Goal: Transaction & Acquisition: Purchase product/service

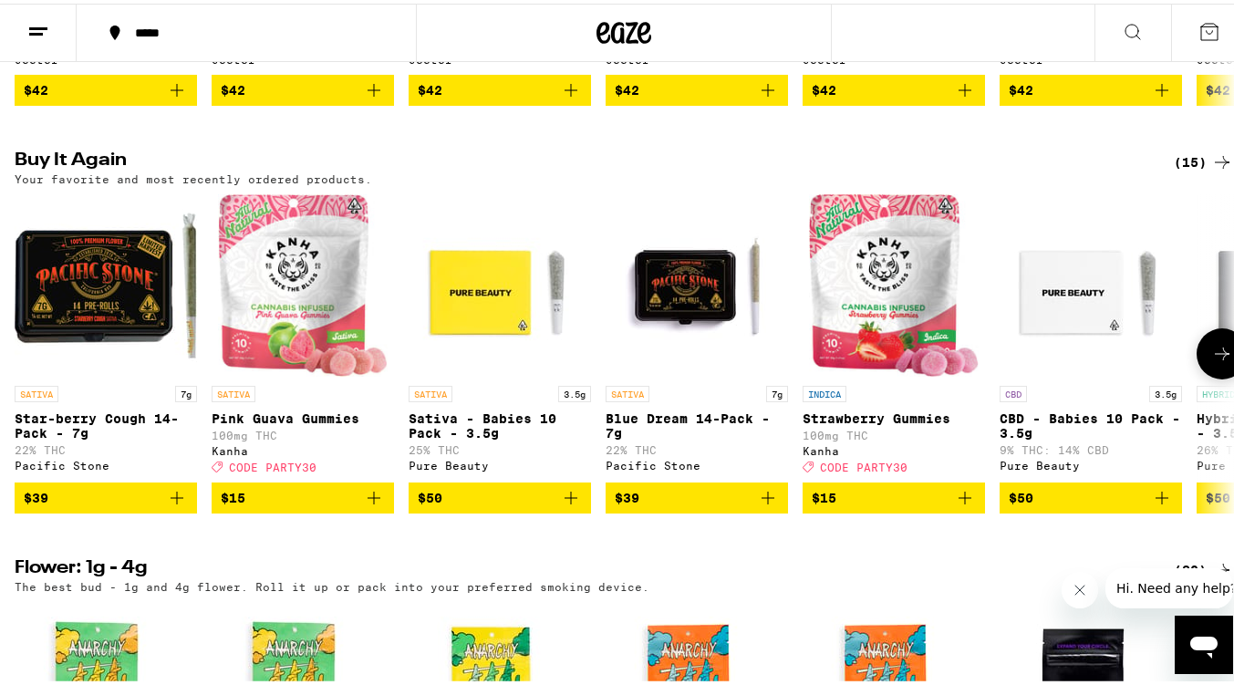
click at [176, 501] on icon "Add to bag" at bounding box center [177, 494] width 13 height 13
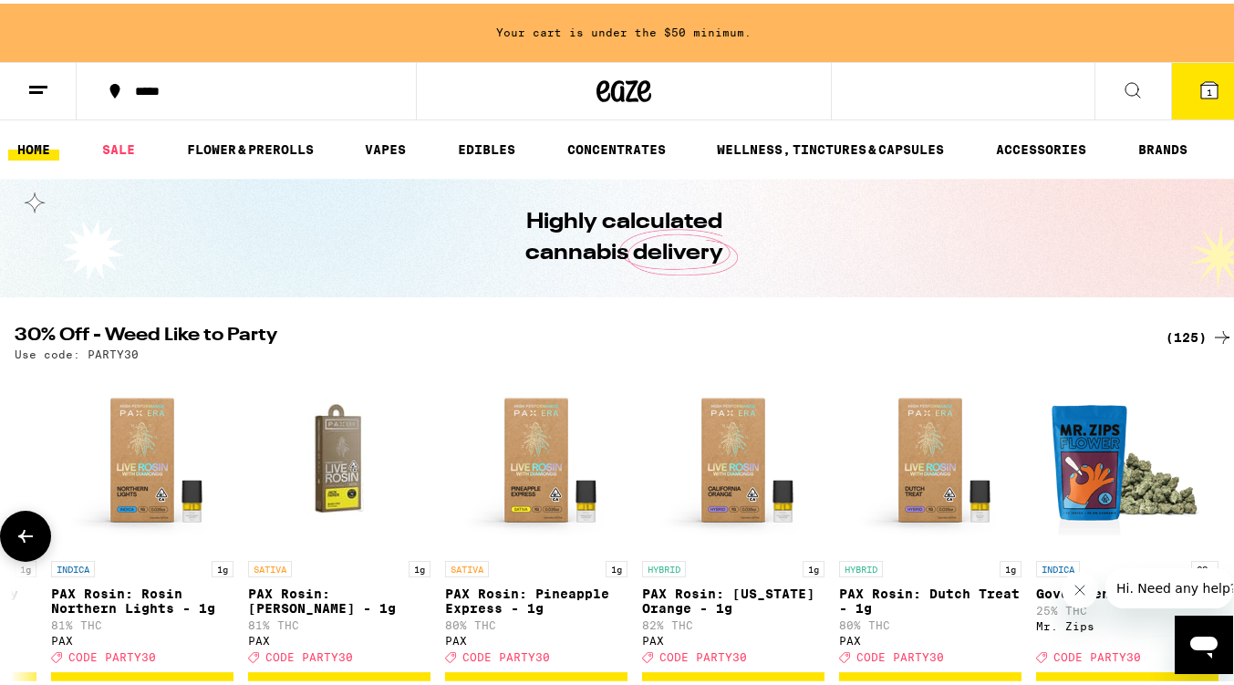
click at [22, 539] on icon at bounding box center [25, 532] width 15 height 13
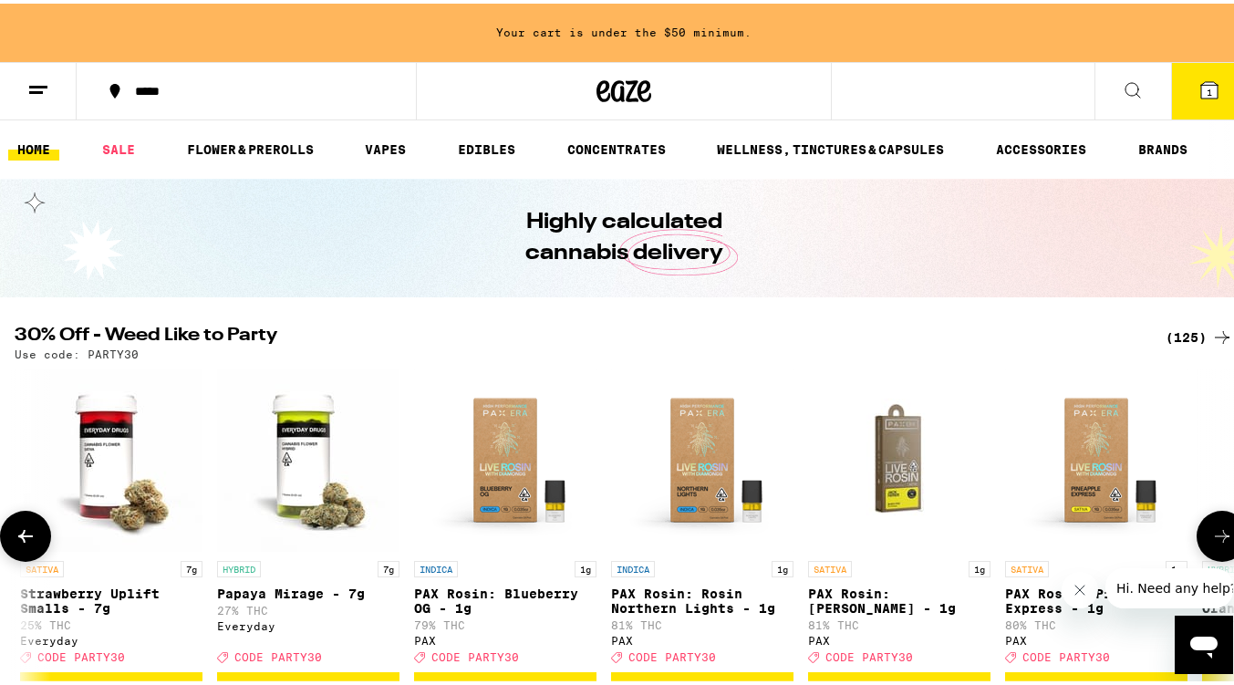
click at [22, 539] on icon at bounding box center [25, 532] width 15 height 13
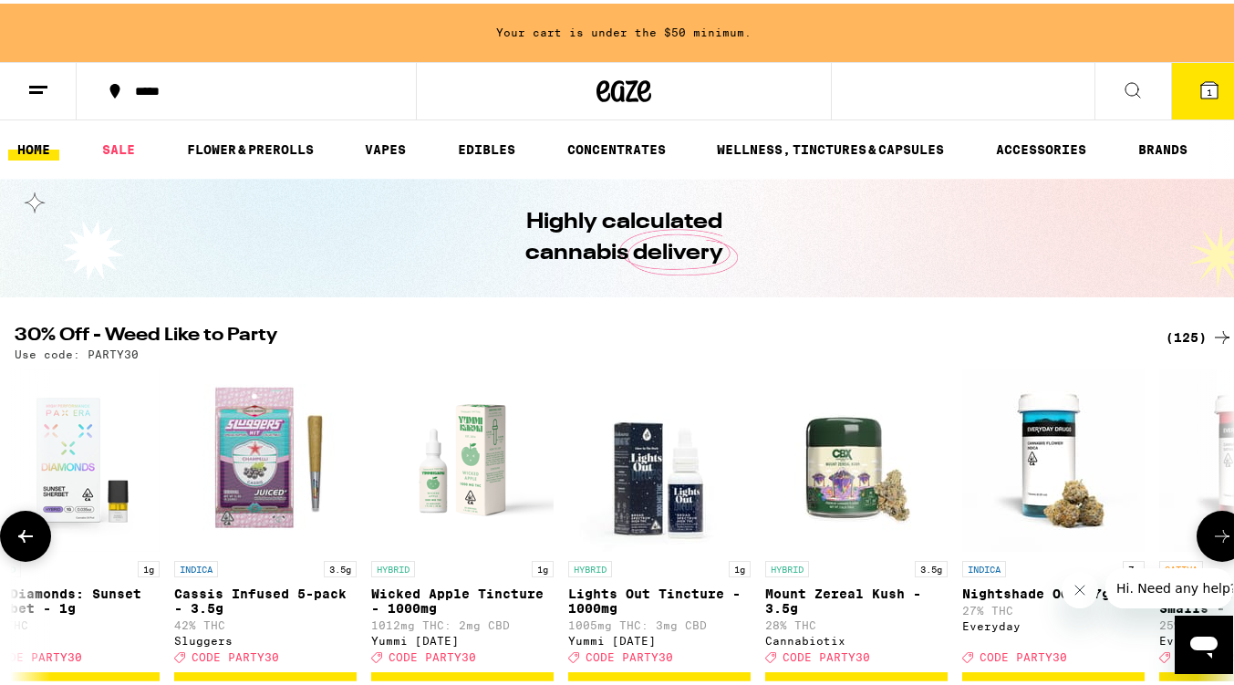
click at [22, 539] on icon at bounding box center [25, 532] width 15 height 13
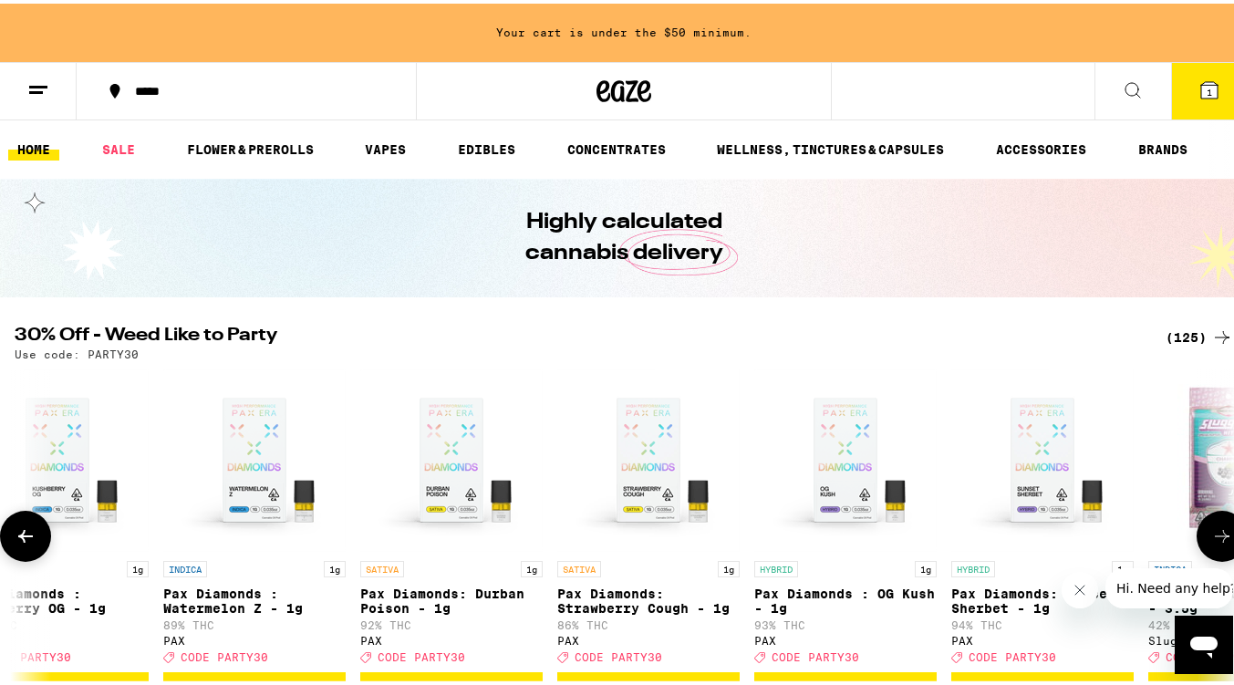
click at [22, 539] on icon at bounding box center [25, 532] width 15 height 13
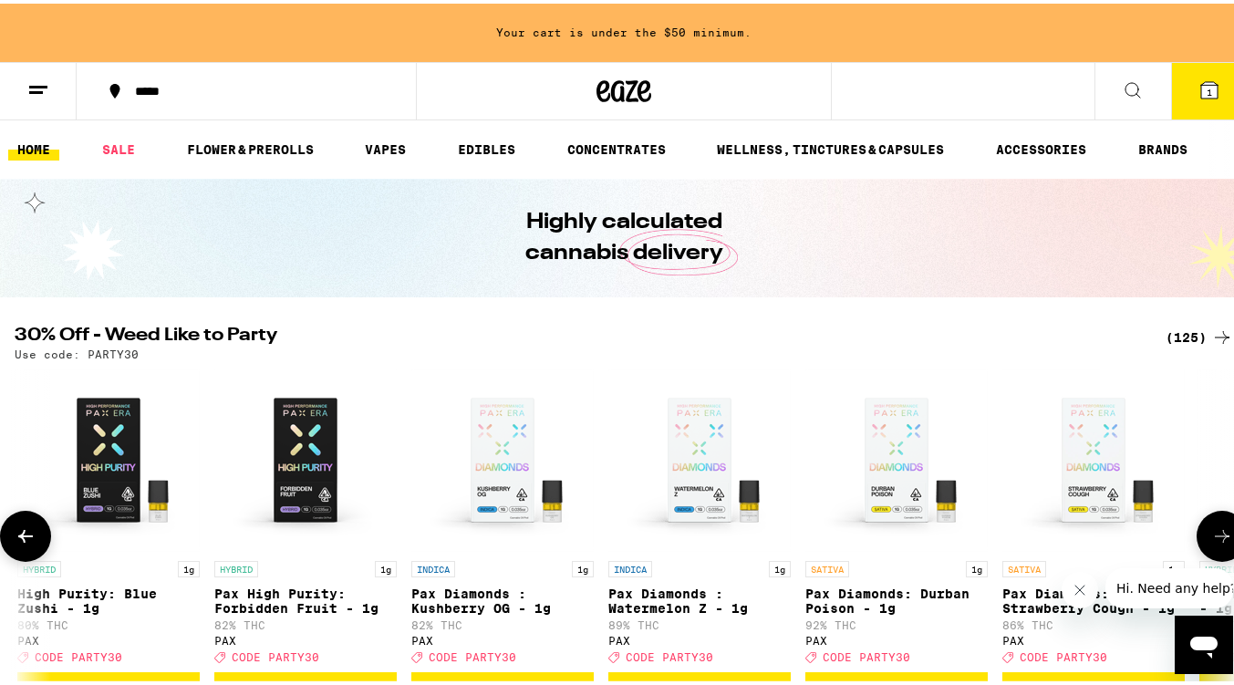
click at [22, 539] on icon at bounding box center [25, 532] width 15 height 13
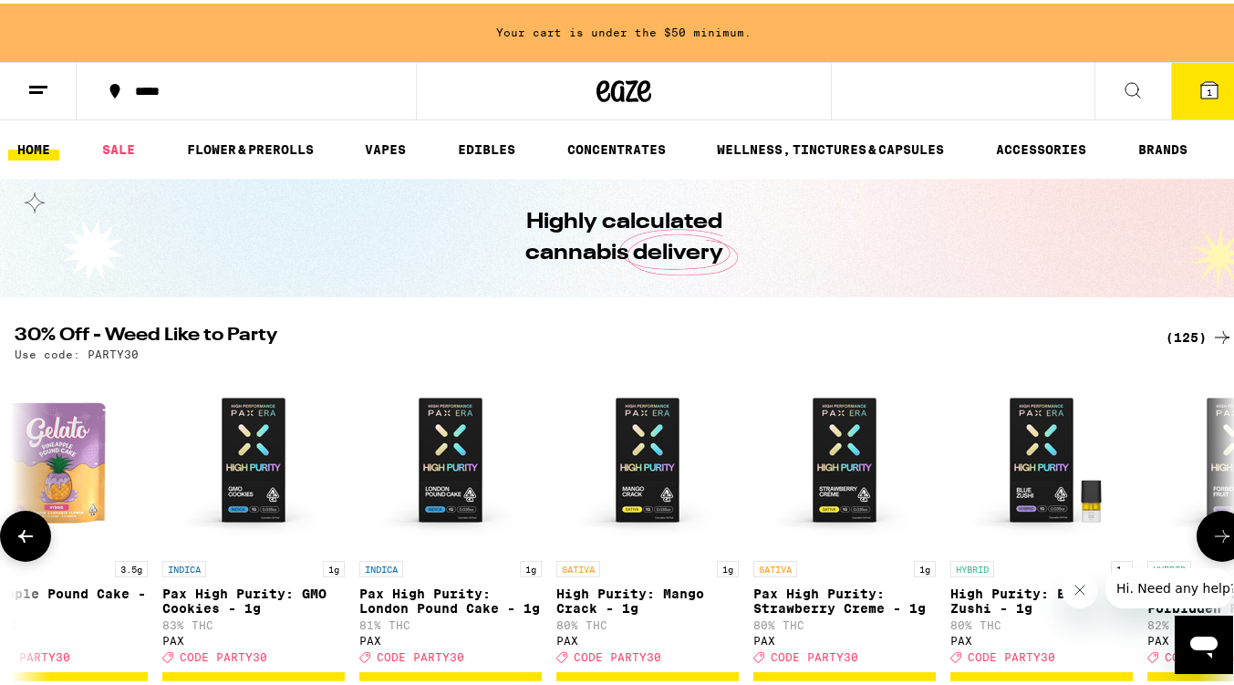
click at [22, 539] on icon at bounding box center [25, 532] width 15 height 13
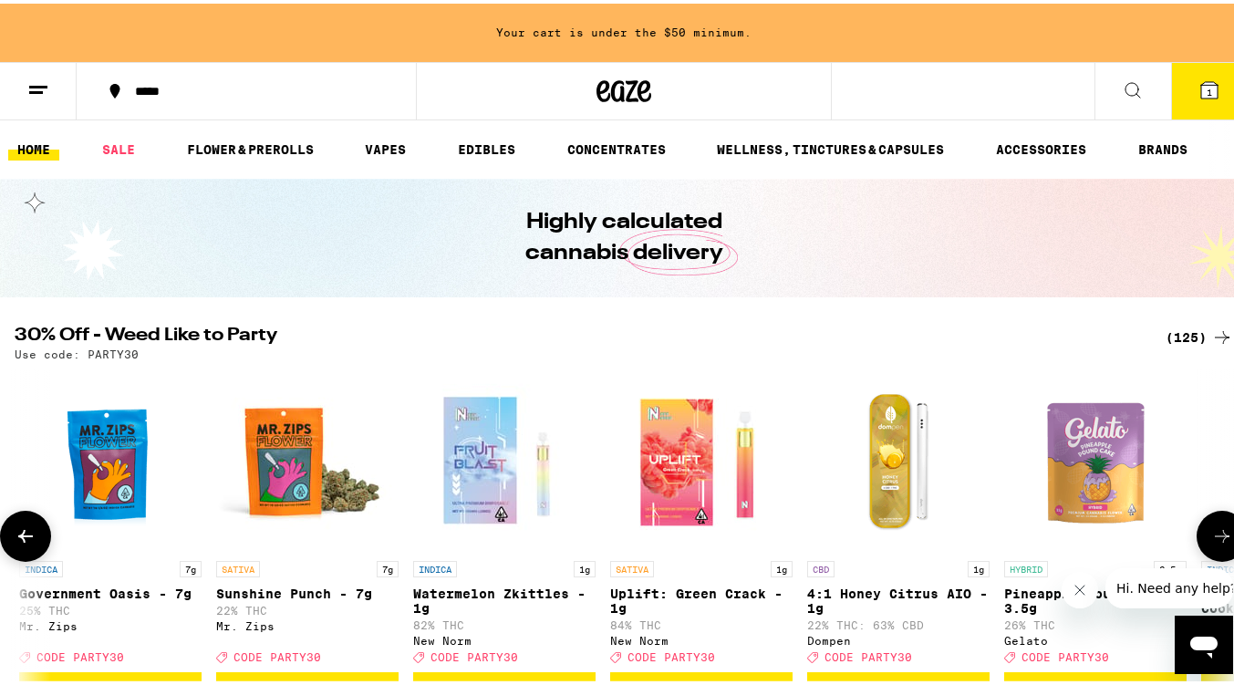
click at [22, 539] on icon at bounding box center [25, 532] width 15 height 13
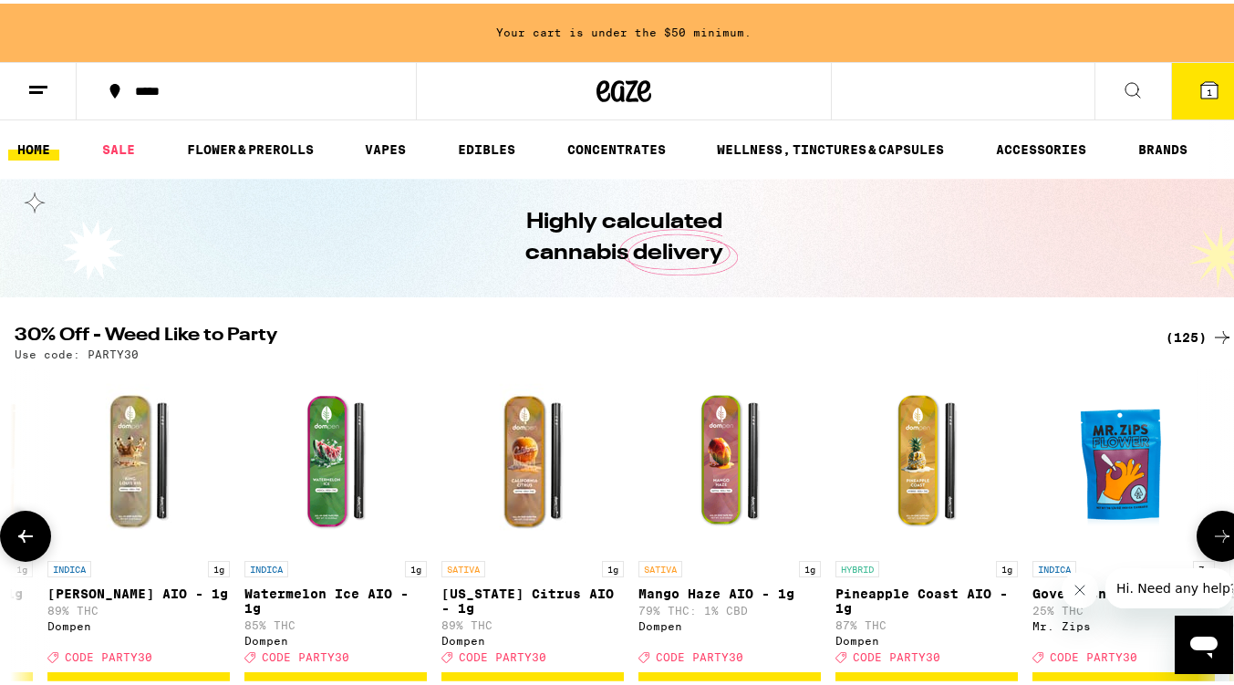
click at [22, 539] on icon at bounding box center [25, 532] width 15 height 13
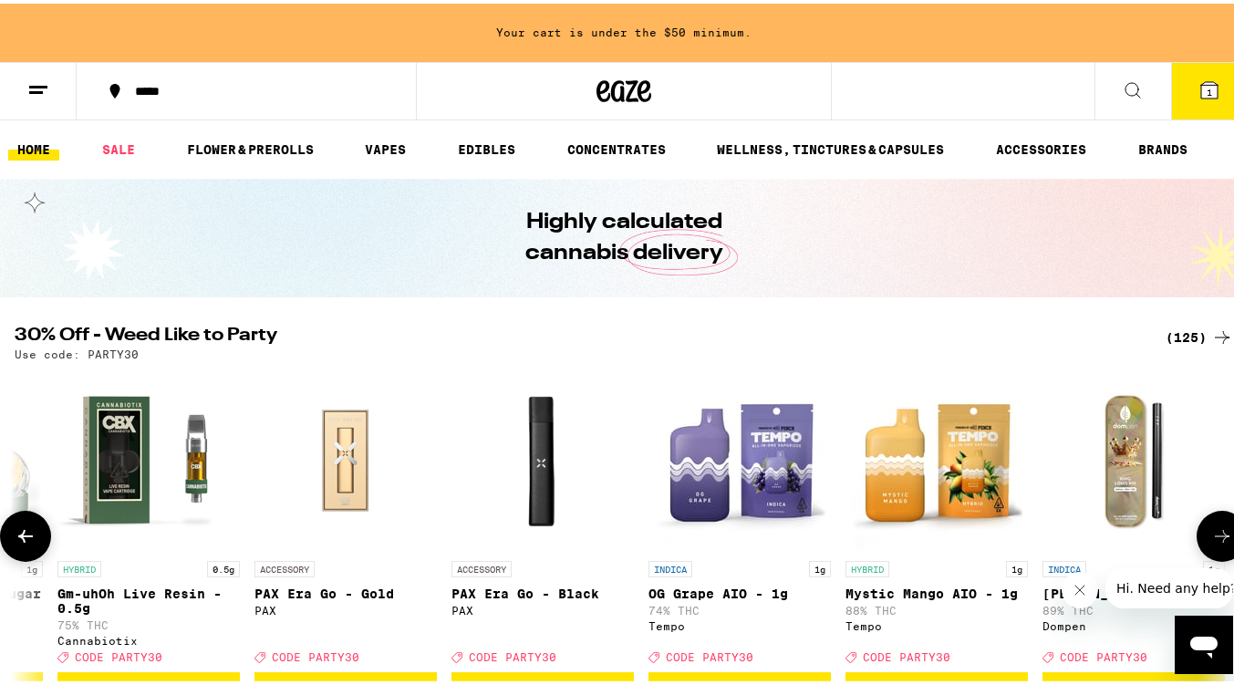
click at [22, 539] on icon at bounding box center [25, 532] width 15 height 13
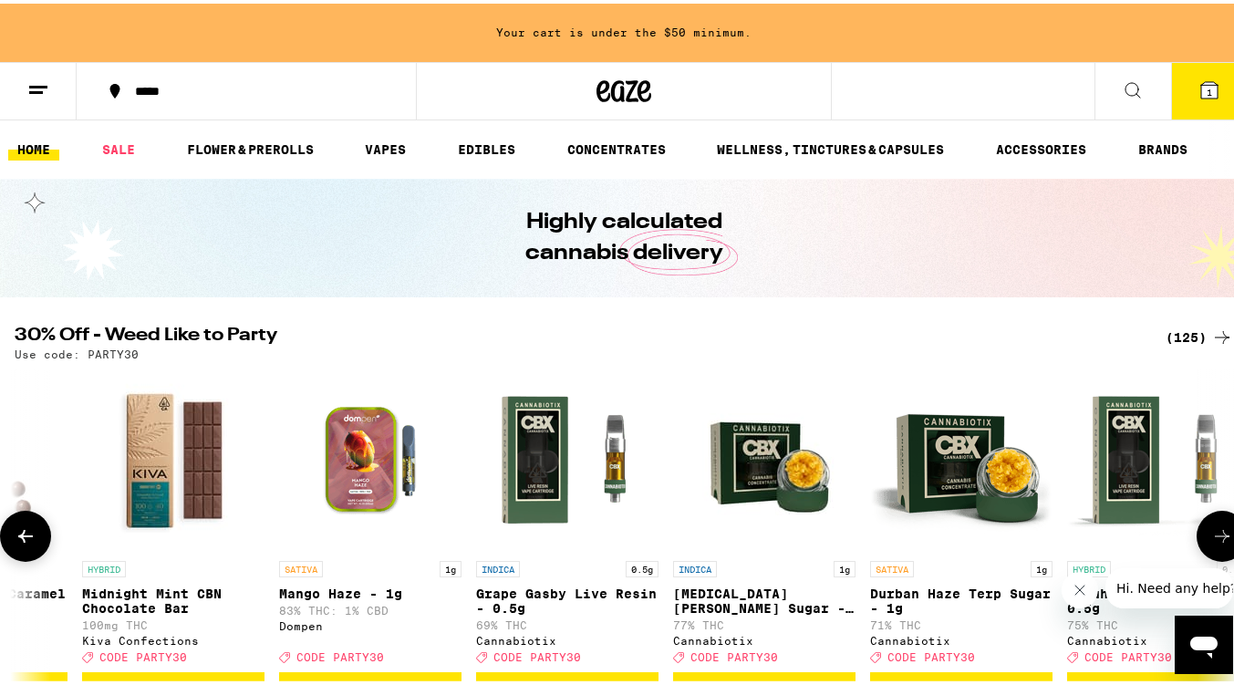
click at [22, 539] on icon at bounding box center [25, 532] width 15 height 13
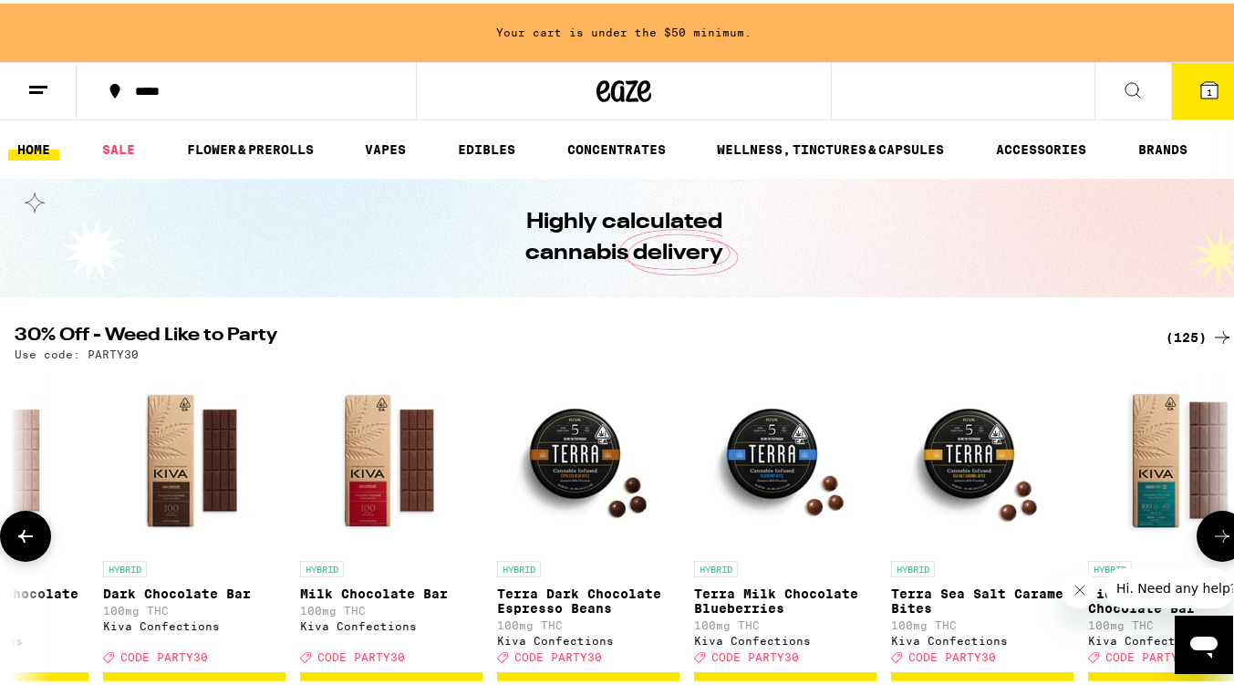
click at [22, 539] on icon at bounding box center [25, 532] width 15 height 13
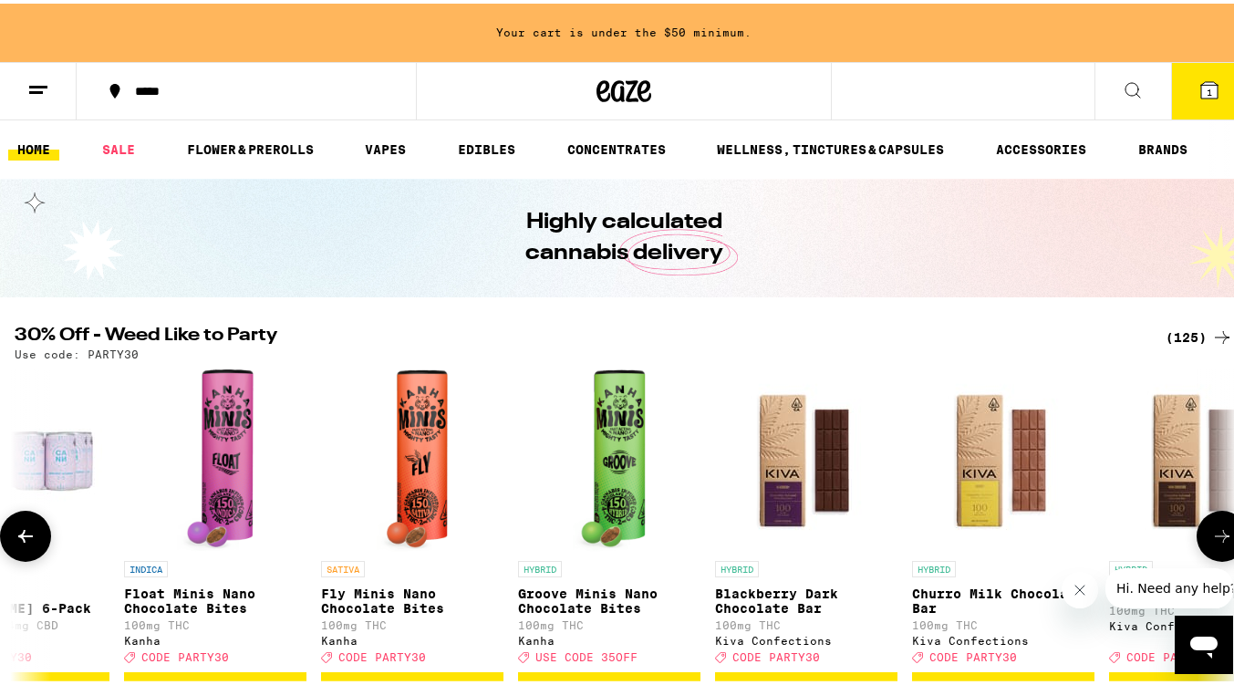
click at [22, 539] on icon at bounding box center [25, 532] width 15 height 13
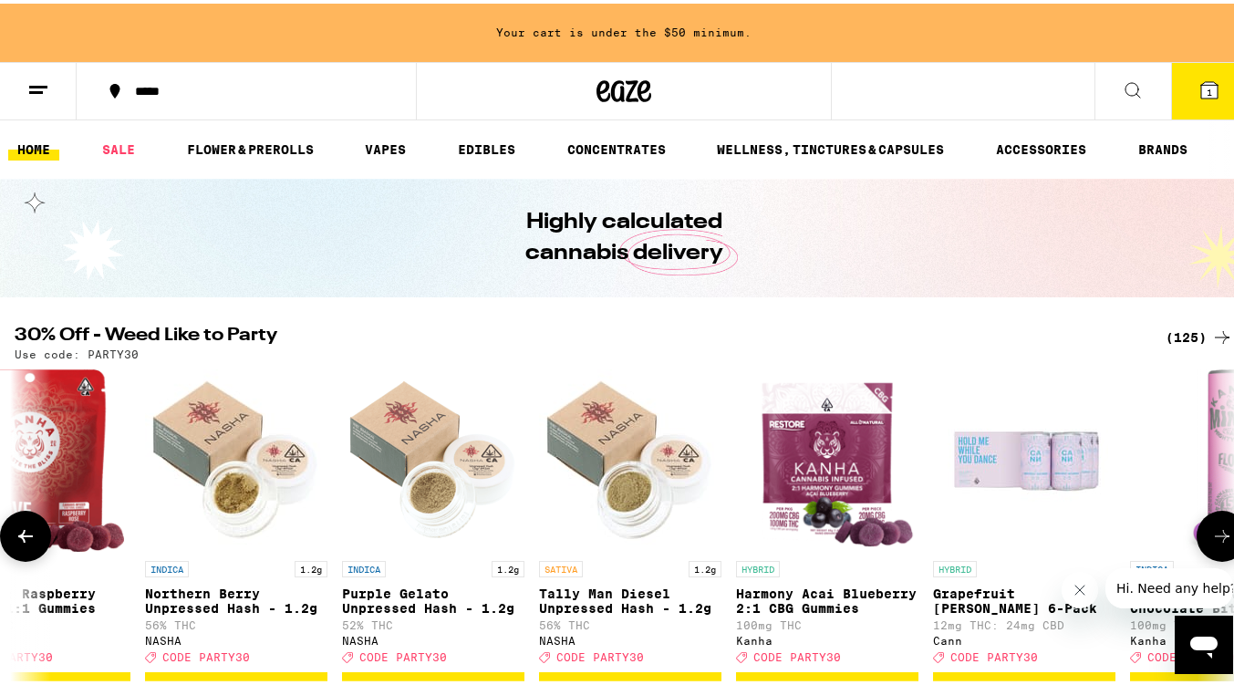
click at [22, 539] on icon at bounding box center [25, 532] width 15 height 13
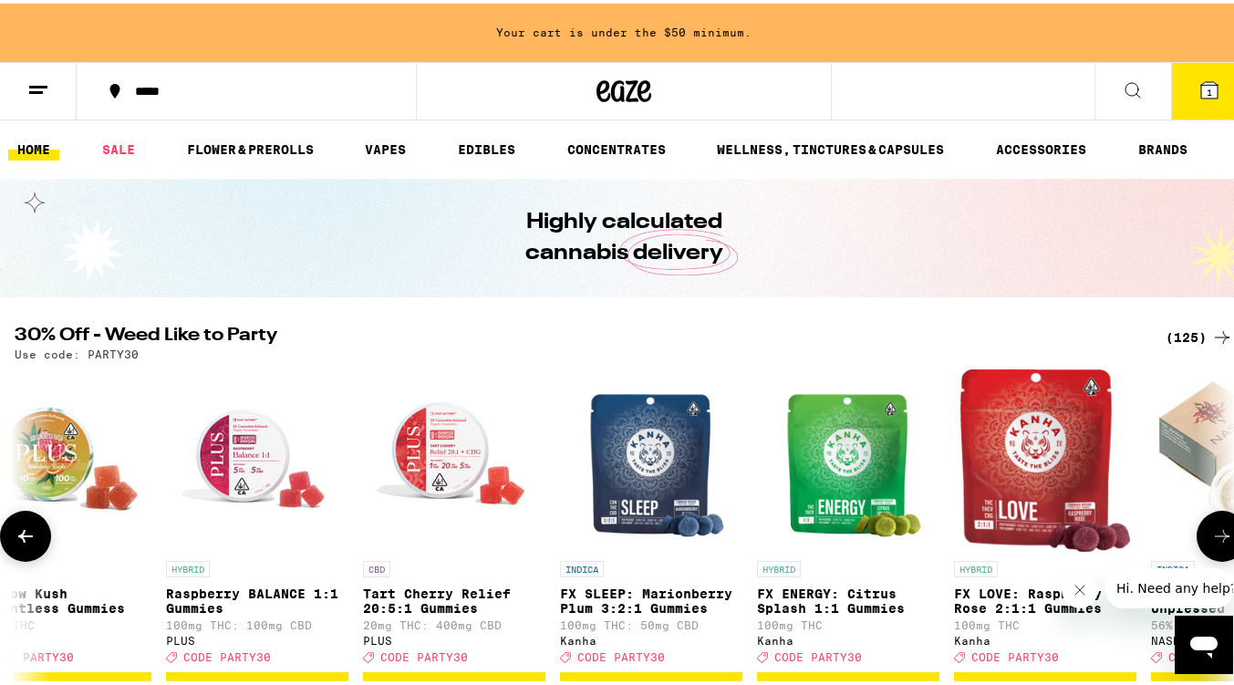
click at [22, 539] on icon at bounding box center [25, 532] width 15 height 13
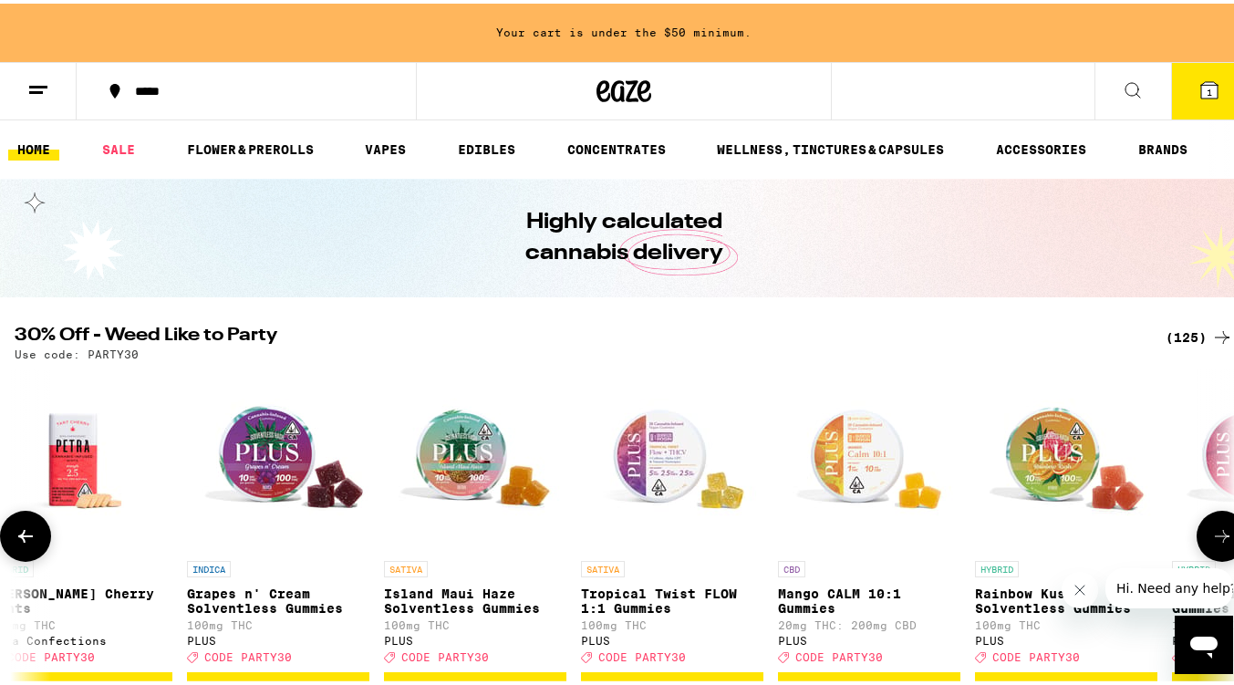
click at [22, 539] on icon at bounding box center [25, 532] width 15 height 13
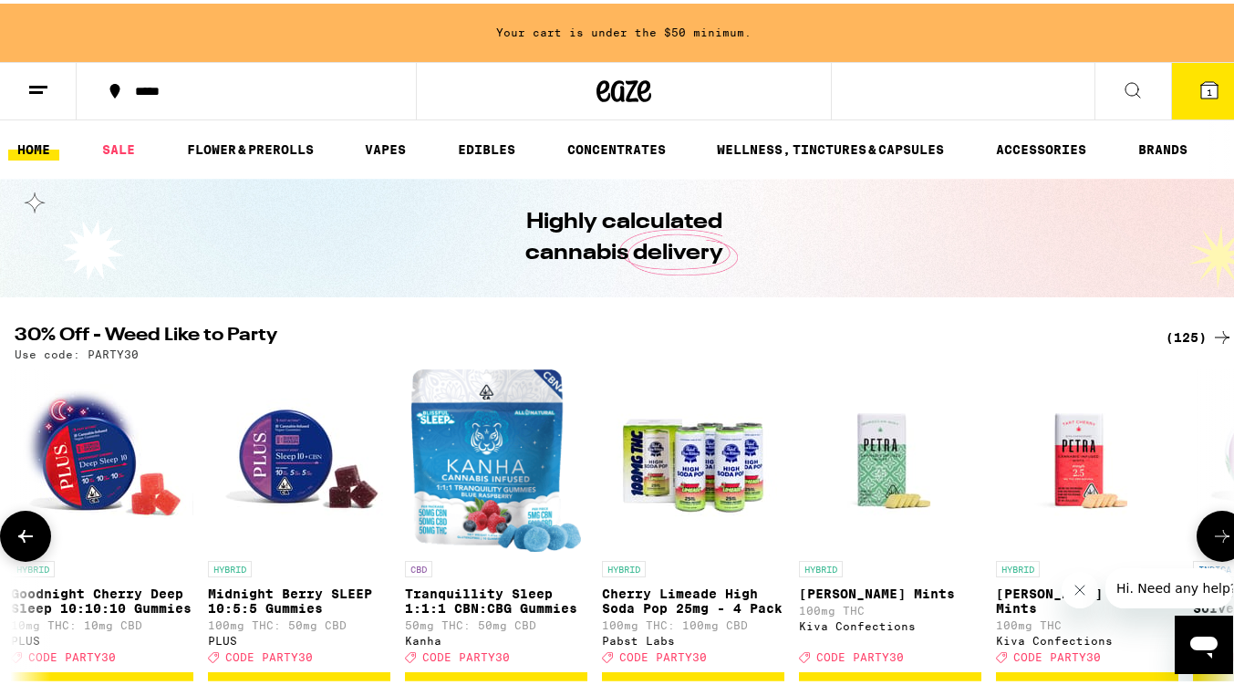
click at [22, 539] on icon at bounding box center [25, 532] width 15 height 13
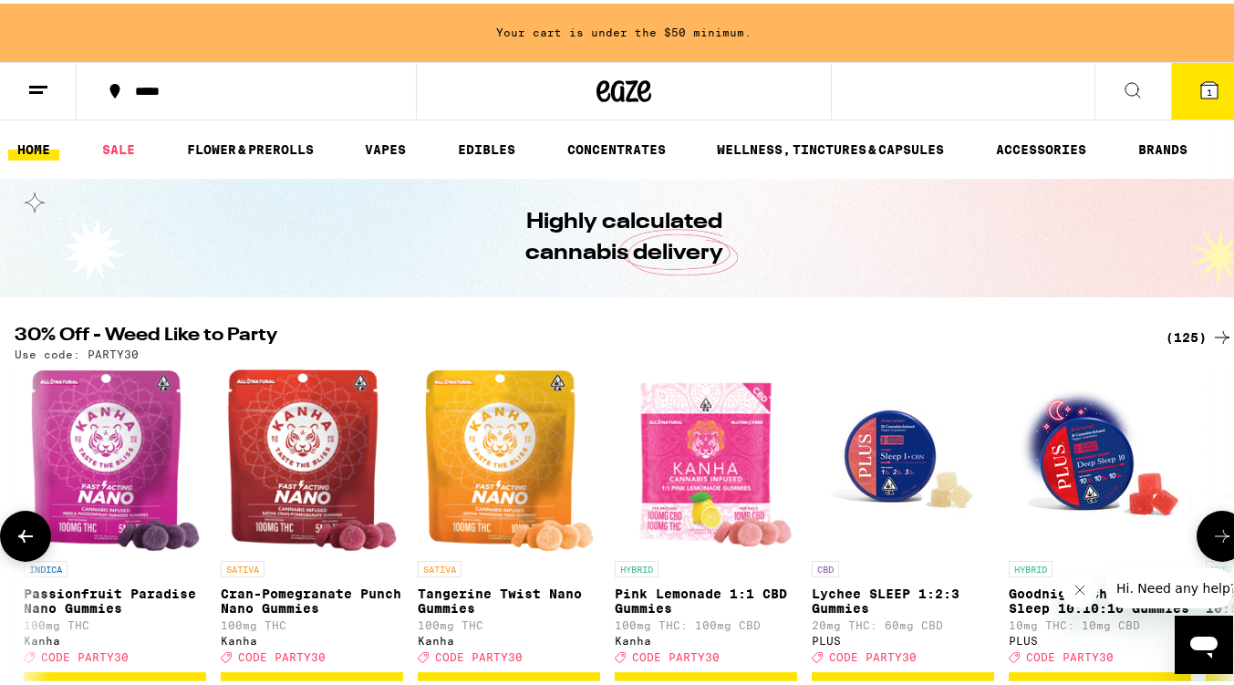
scroll to position [0, 8257]
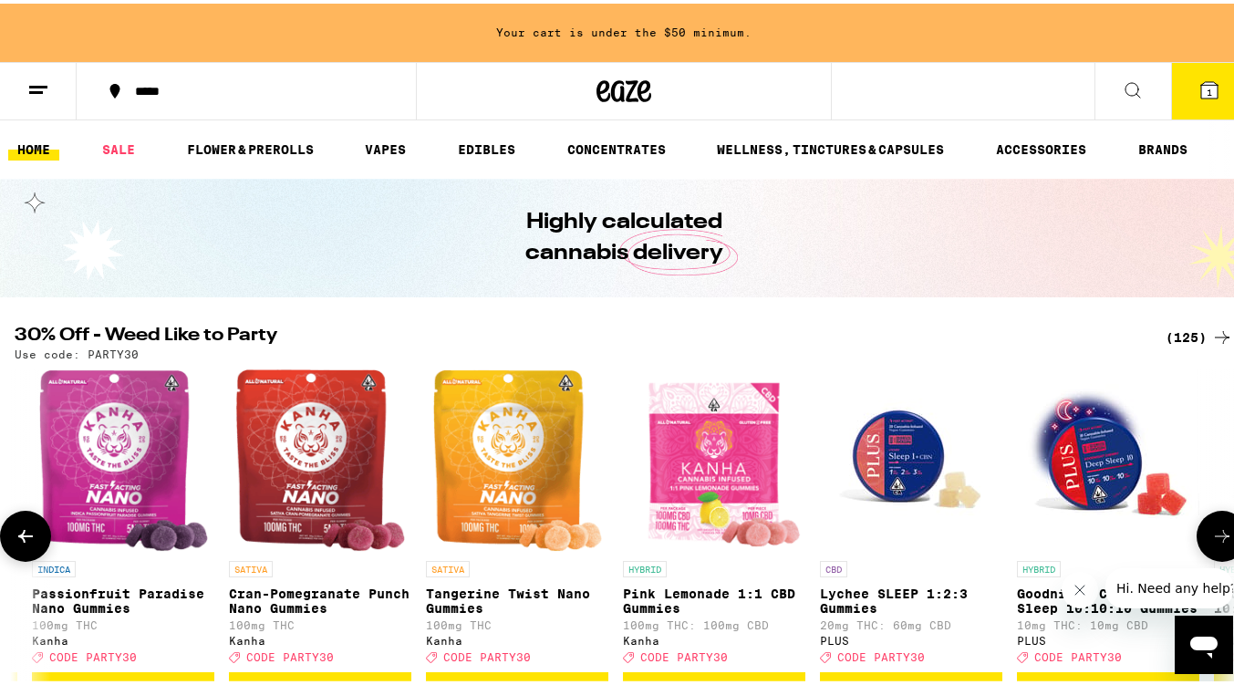
click at [22, 539] on icon at bounding box center [25, 532] width 15 height 13
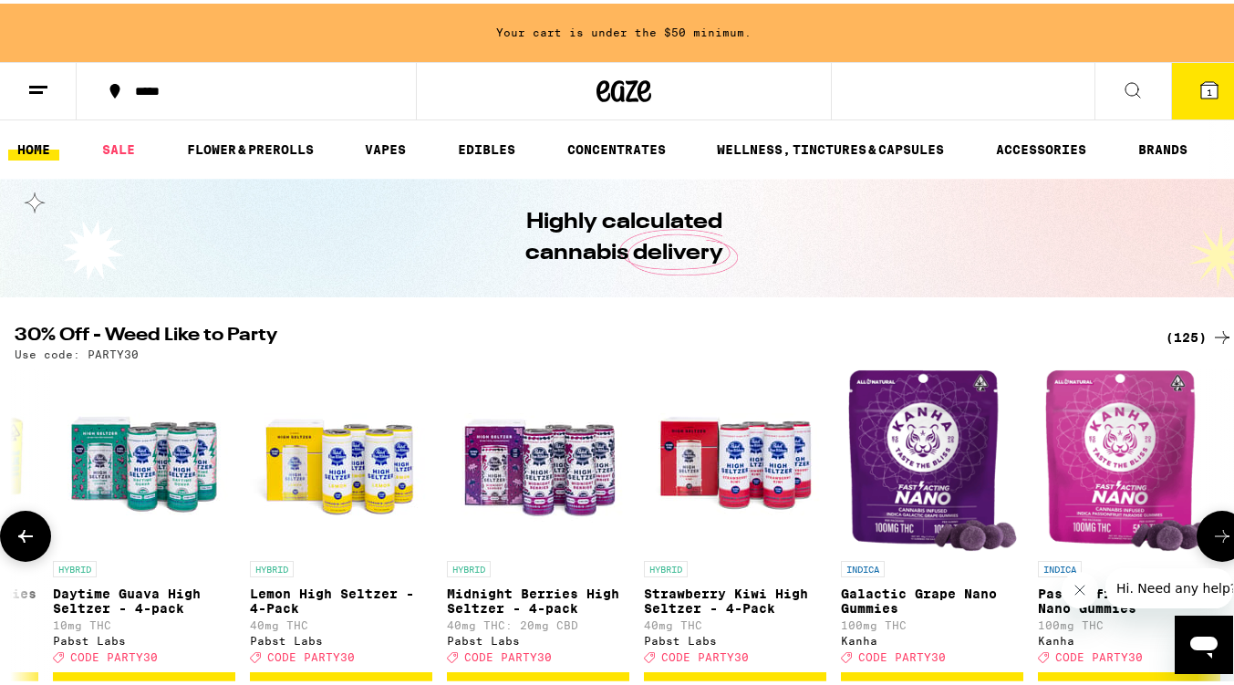
click at [22, 539] on icon at bounding box center [25, 532] width 15 height 13
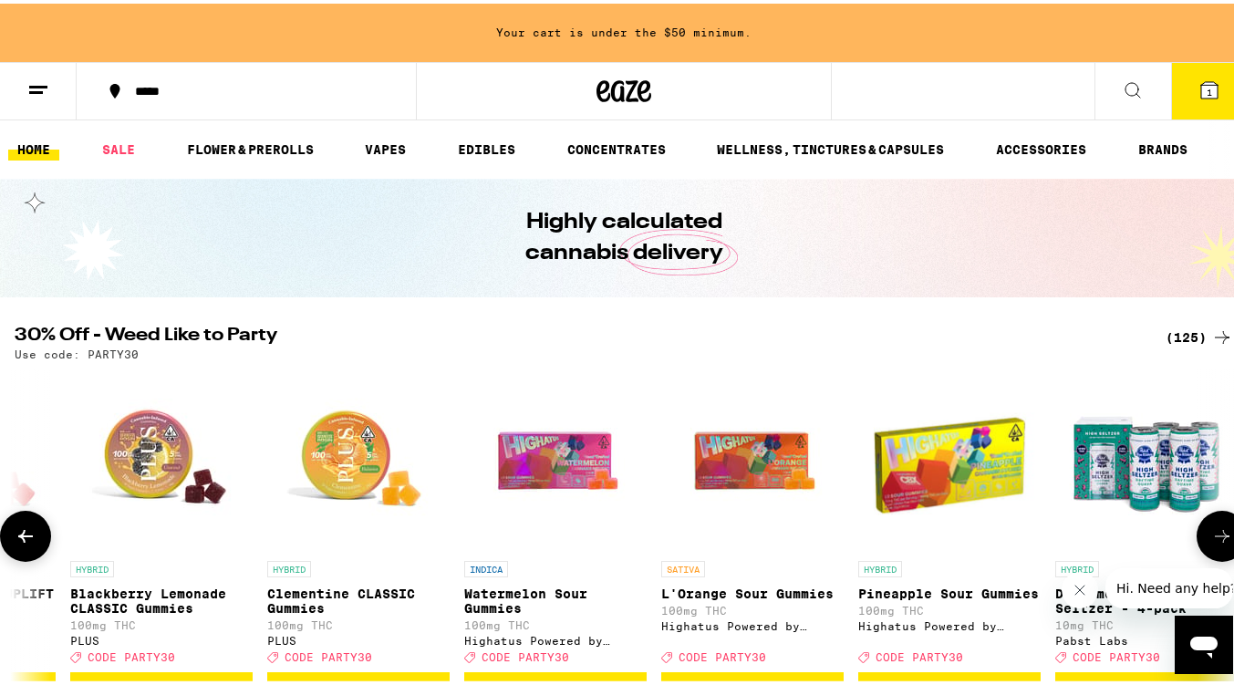
click at [22, 539] on icon at bounding box center [25, 532] width 15 height 13
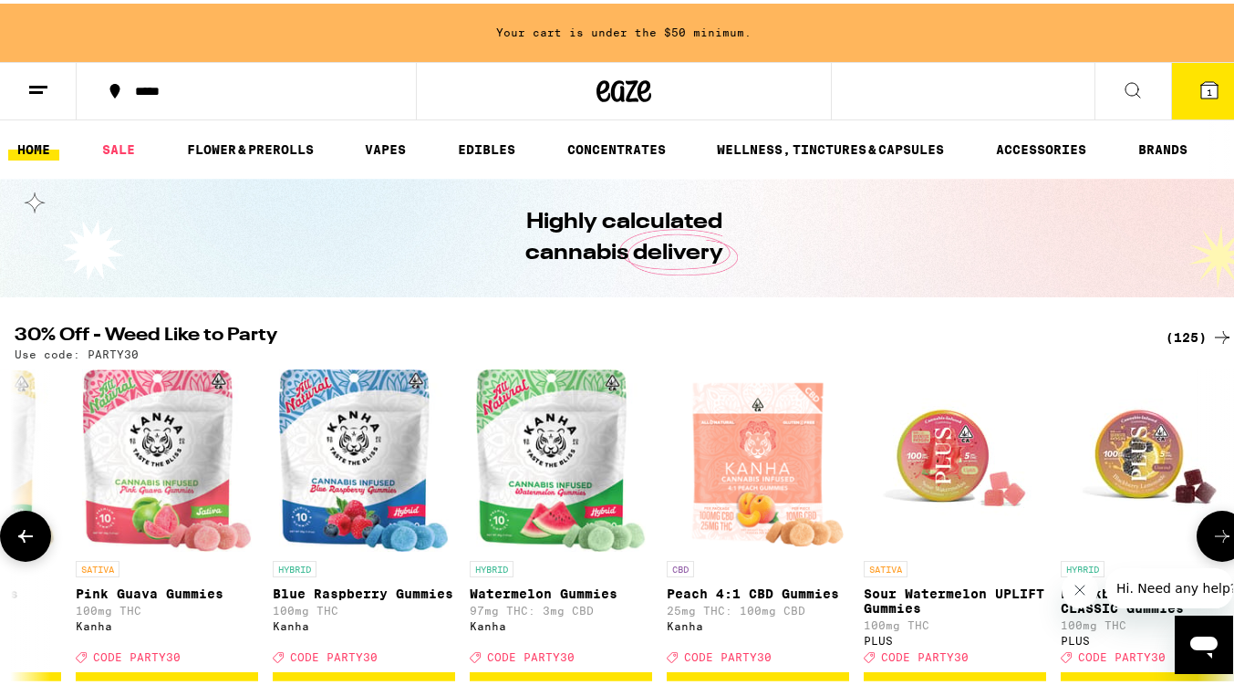
scroll to position [0, 5240]
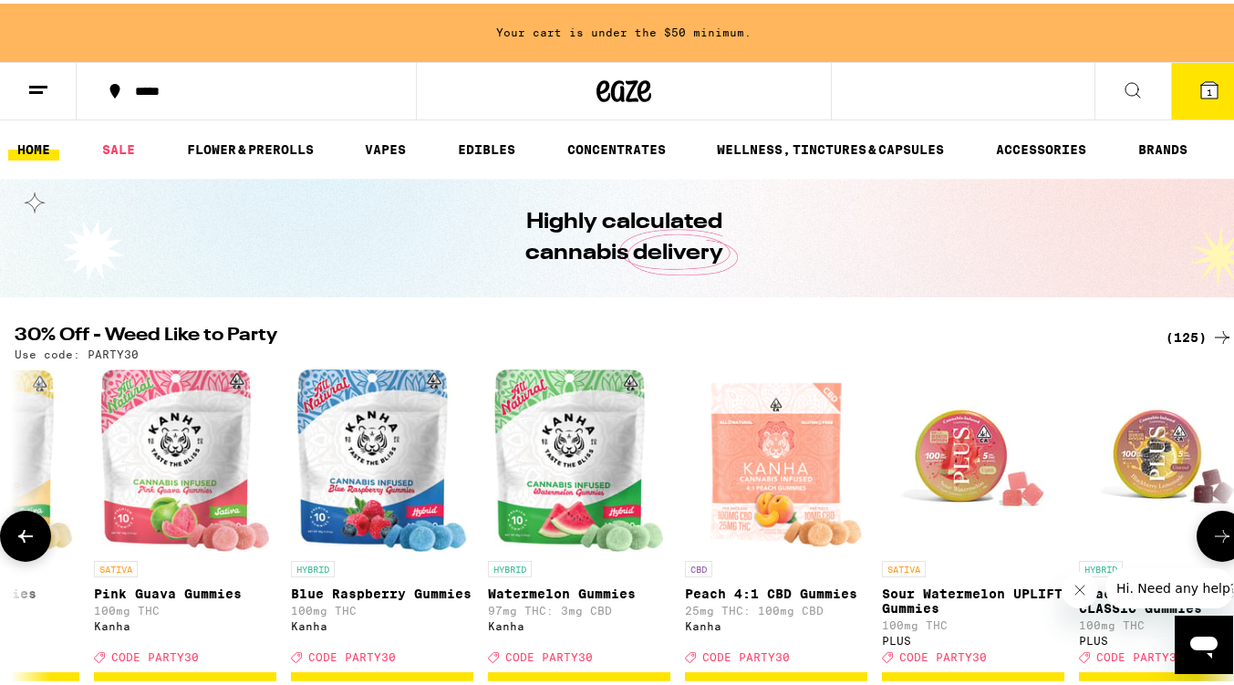
click at [191, 478] on img "Open page for Pink Guava Gummies from Kanha" at bounding box center [185, 457] width 171 height 182
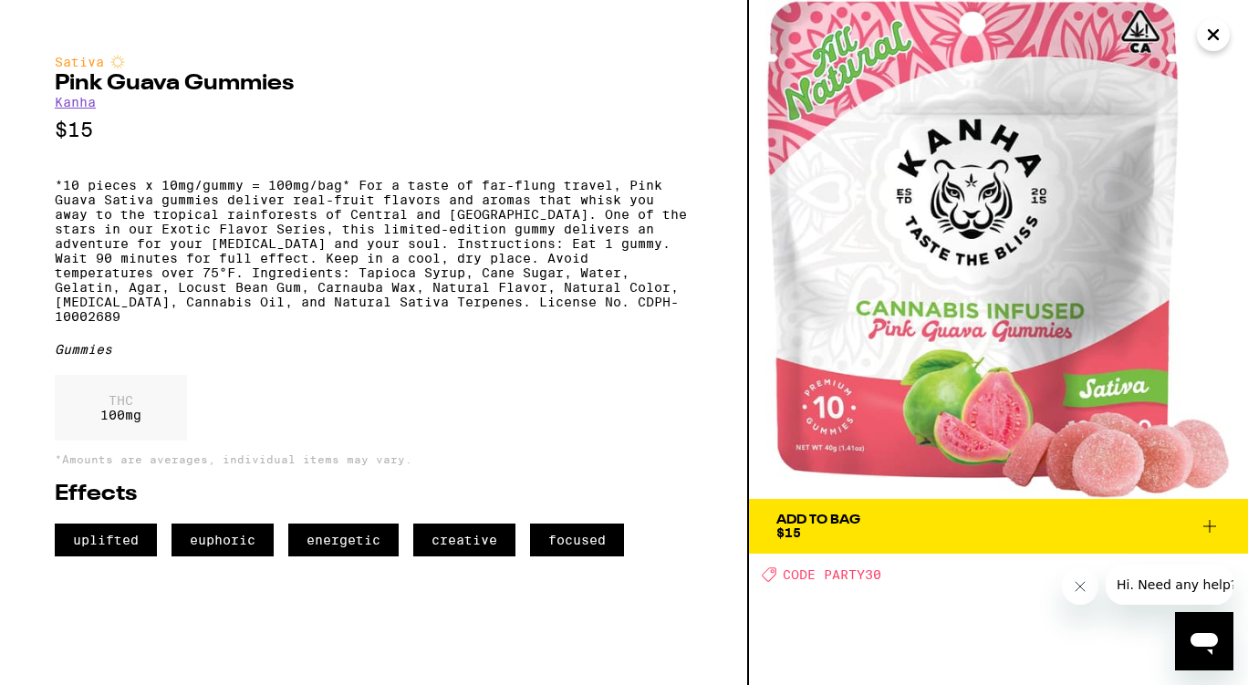
click at [1212, 529] on icon at bounding box center [1210, 526] width 22 height 22
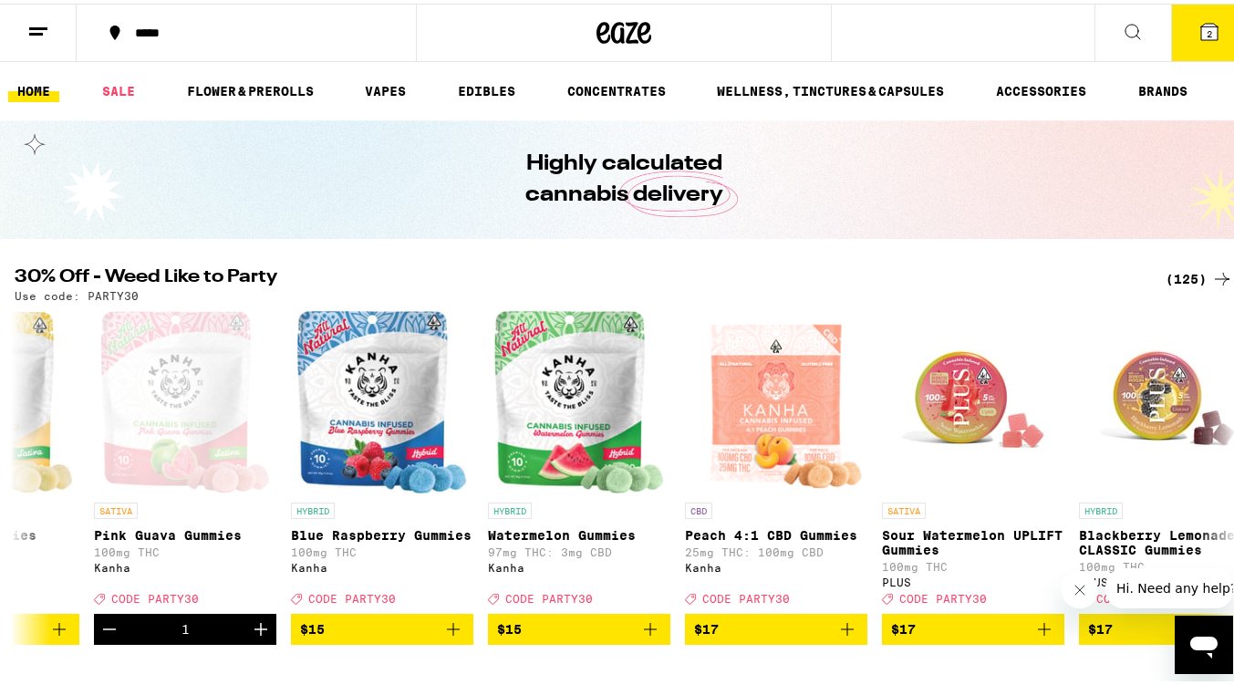
click at [1220, 36] on button "2" at bounding box center [1209, 29] width 77 height 57
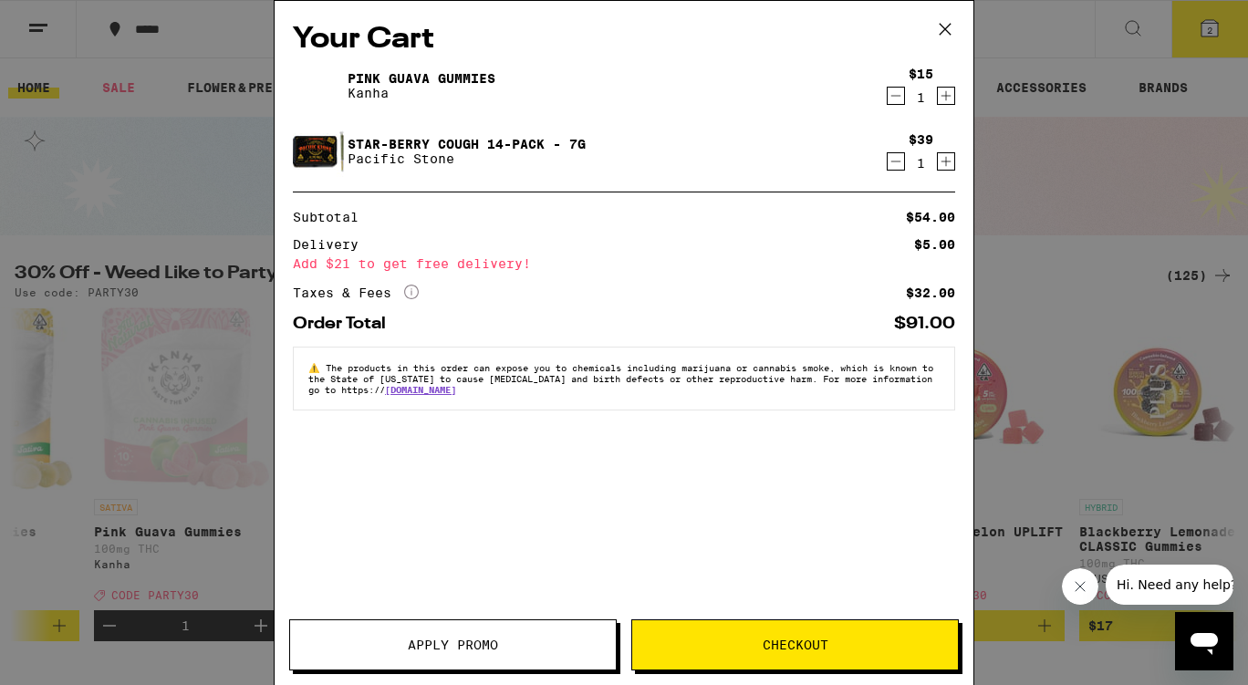
click at [480, 646] on span "Apply Promo" at bounding box center [453, 644] width 90 height 13
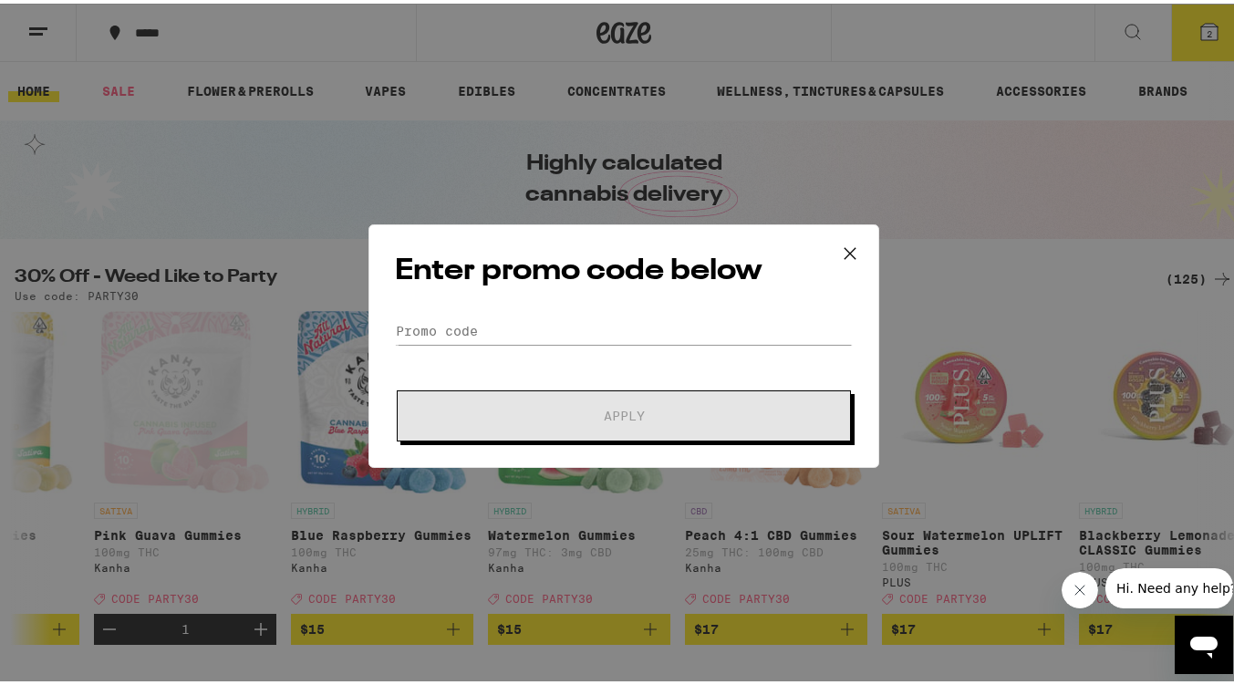
scroll to position [0, 5241]
click at [470, 316] on input "Promo Code" at bounding box center [624, 327] width 458 height 27
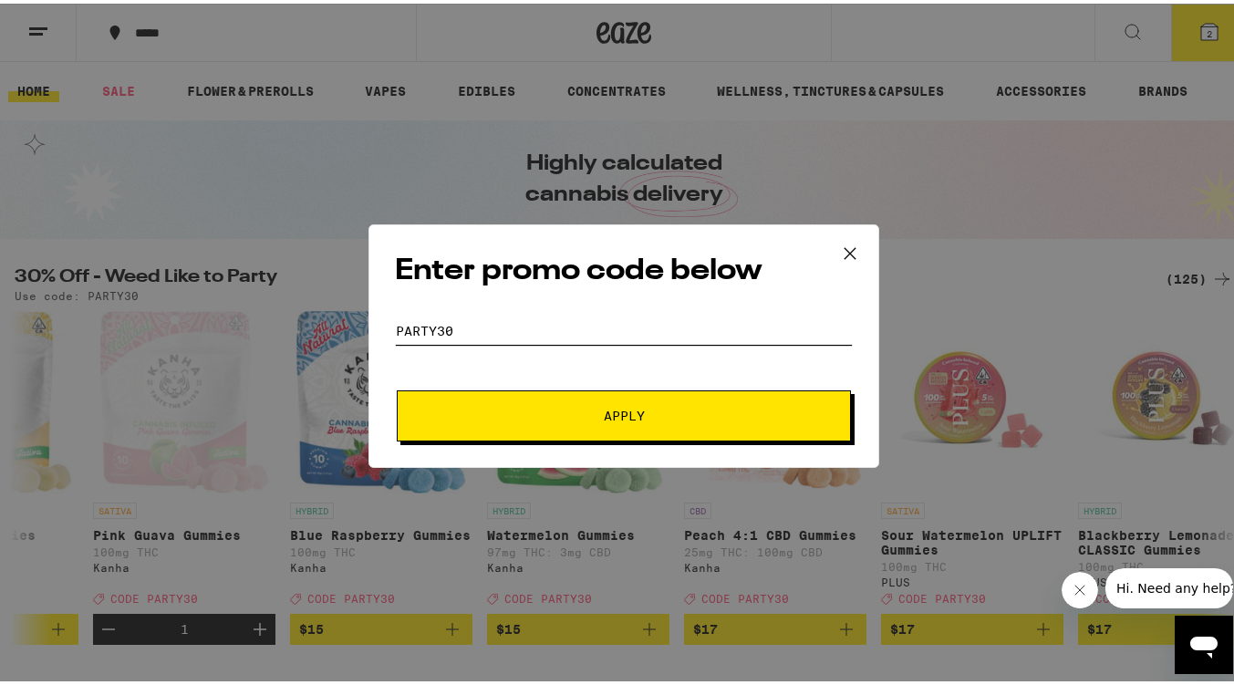
type input "party30"
click at [633, 406] on span "Apply" at bounding box center [624, 412] width 41 height 13
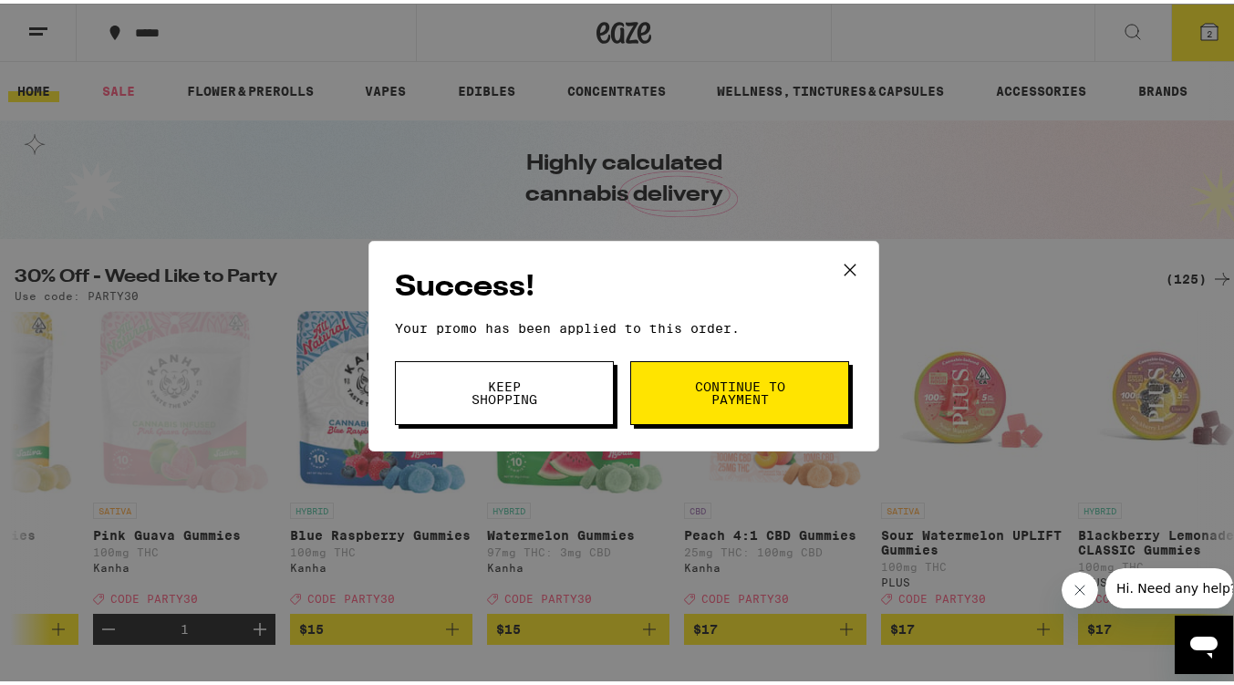
click at [745, 385] on span "Continue to payment" at bounding box center [739, 390] width 93 height 26
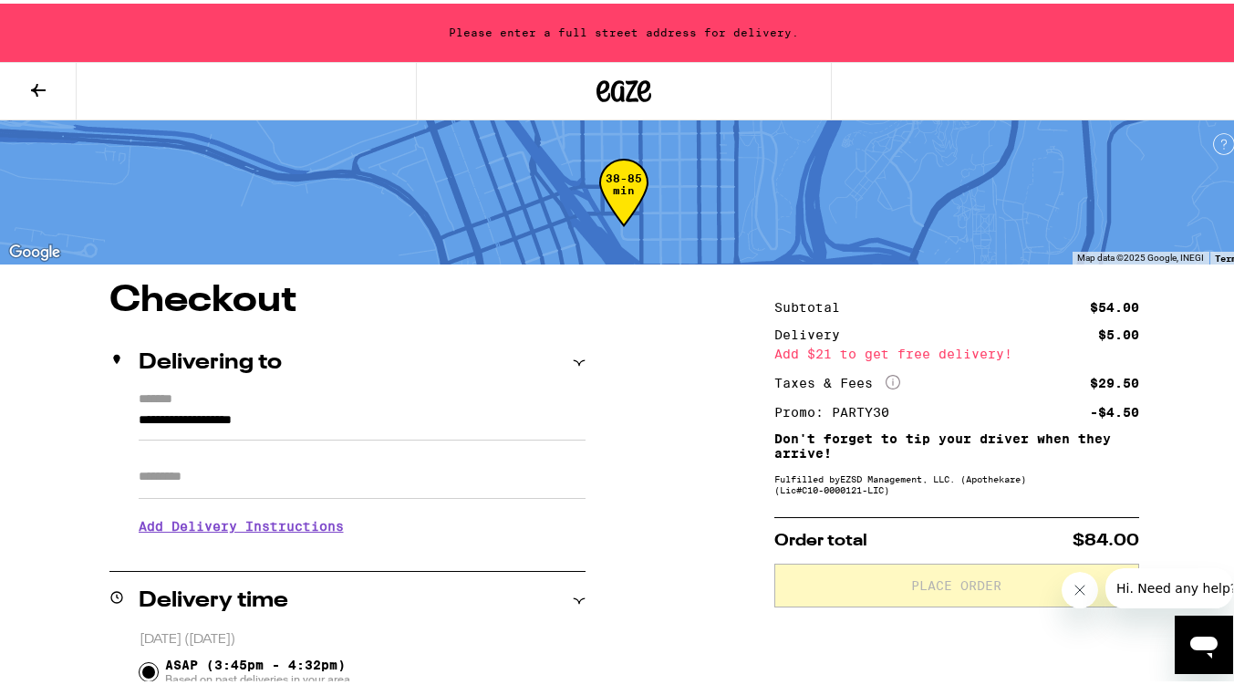
click at [202, 415] on input "**********" at bounding box center [362, 421] width 447 height 31
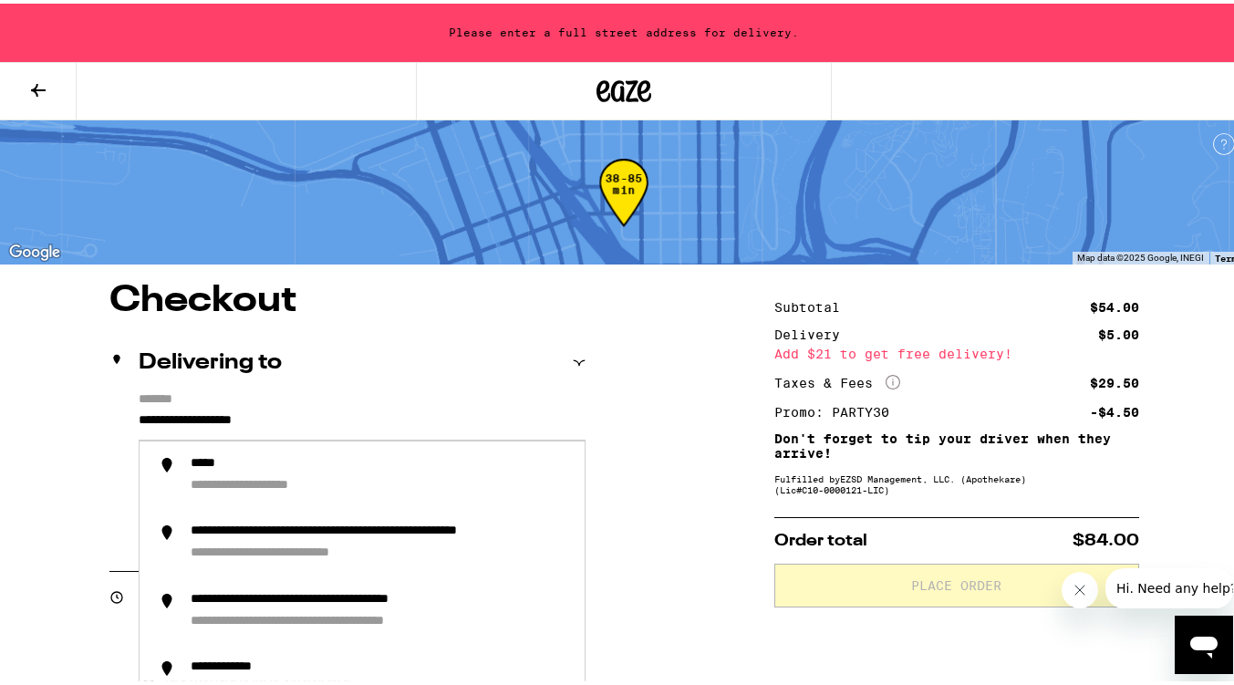
click at [52, 72] on button at bounding box center [38, 87] width 77 height 57
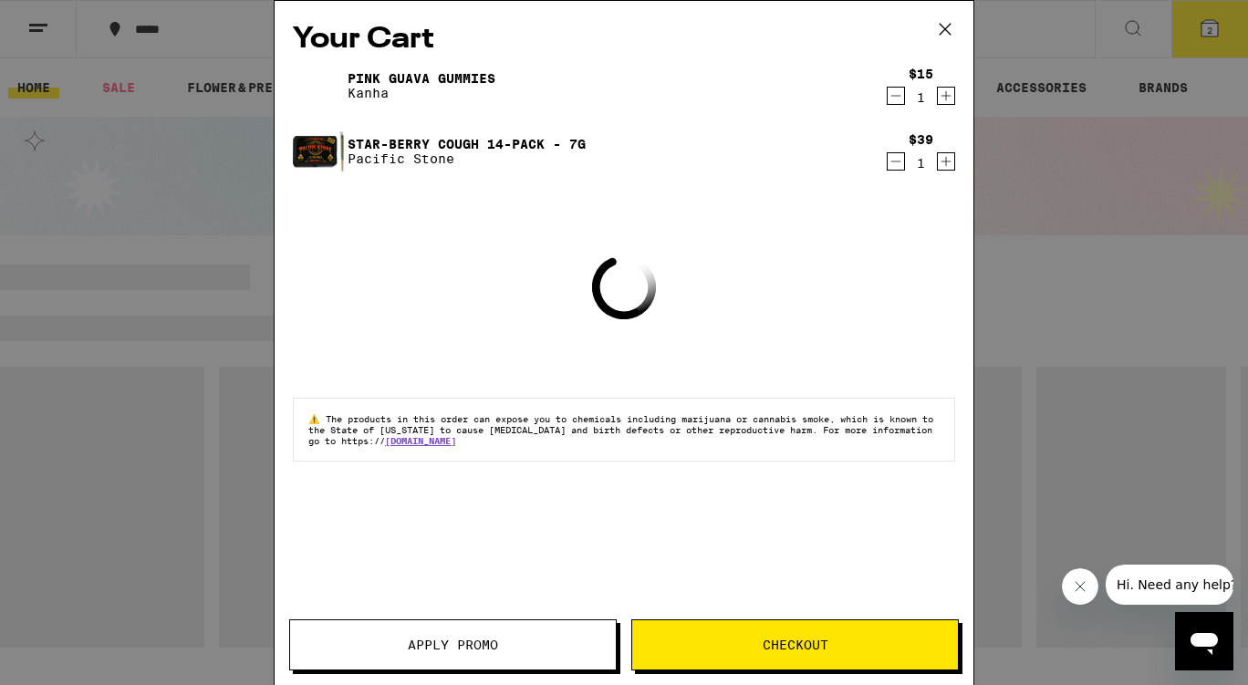
click at [216, 26] on div "Your Cart Pink Guava Gummies Kanha $15 1 Star-[PERSON_NAME] Cough 14-Pack - 7g …" at bounding box center [624, 342] width 1248 height 685
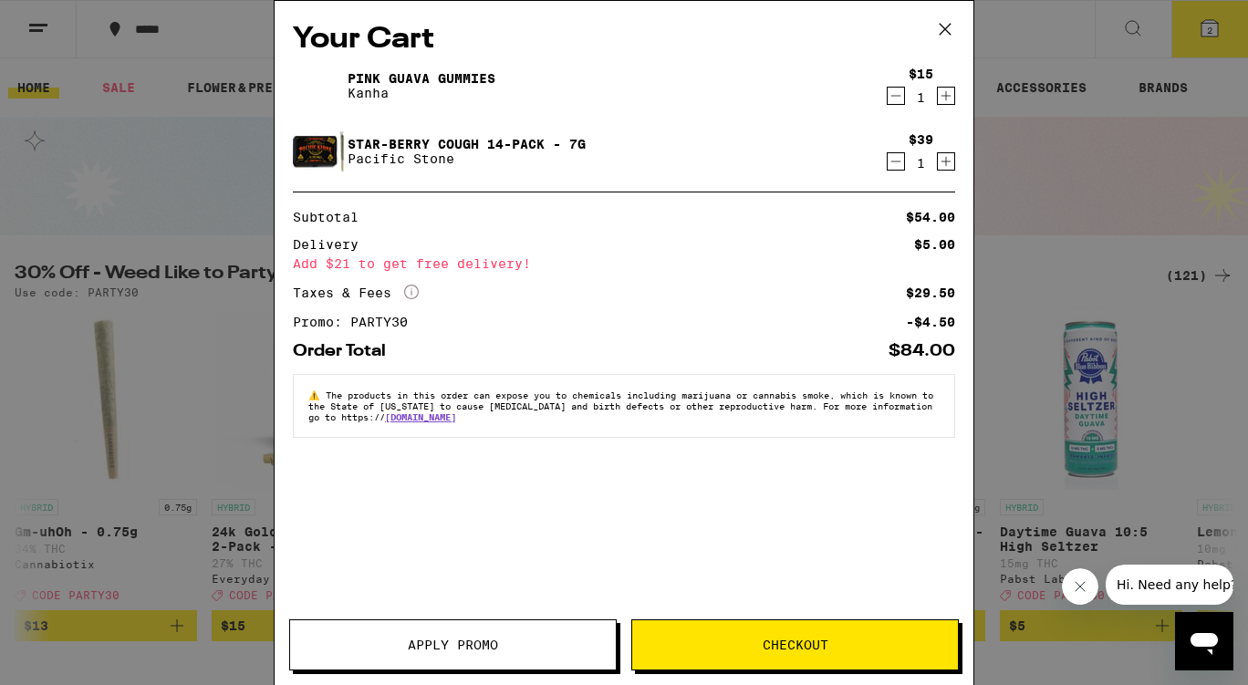
click at [1063, 39] on div "Your Cart Pink Guava Gummies Kanha $15 1 Star-[PERSON_NAME] Cough 14-Pack - 7g …" at bounding box center [624, 342] width 1248 height 685
click at [939, 28] on icon at bounding box center [944, 29] width 27 height 27
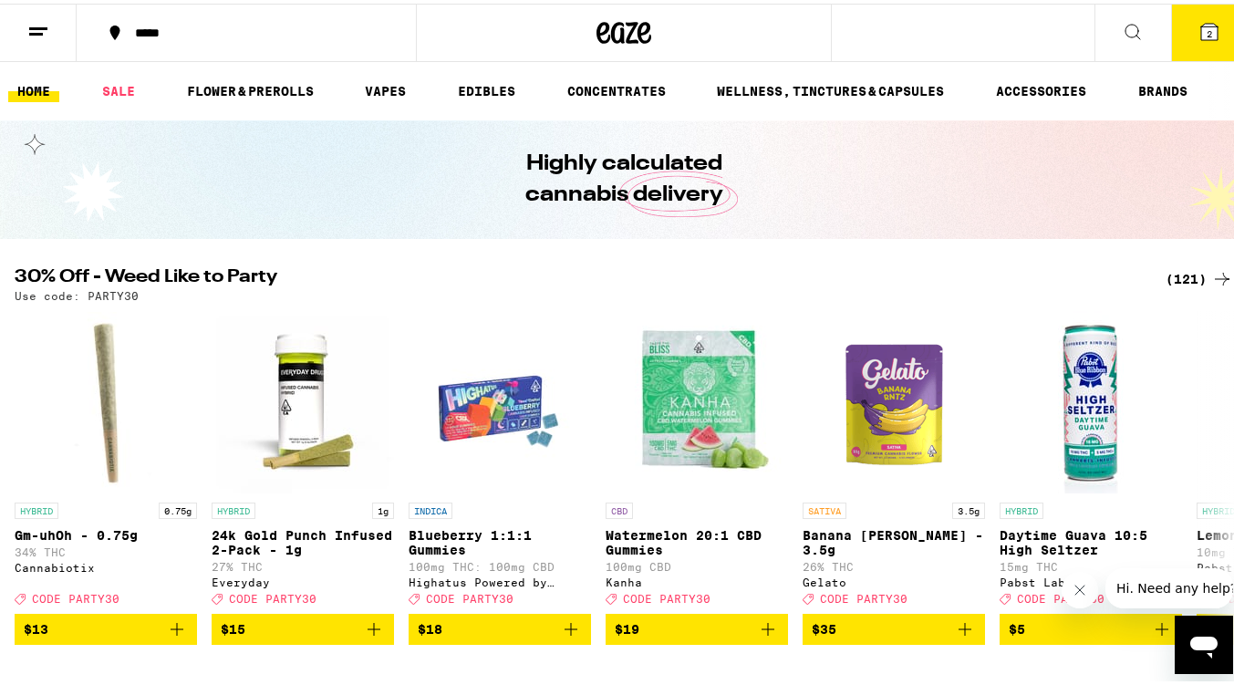
click at [37, 30] on line at bounding box center [36, 30] width 14 height 0
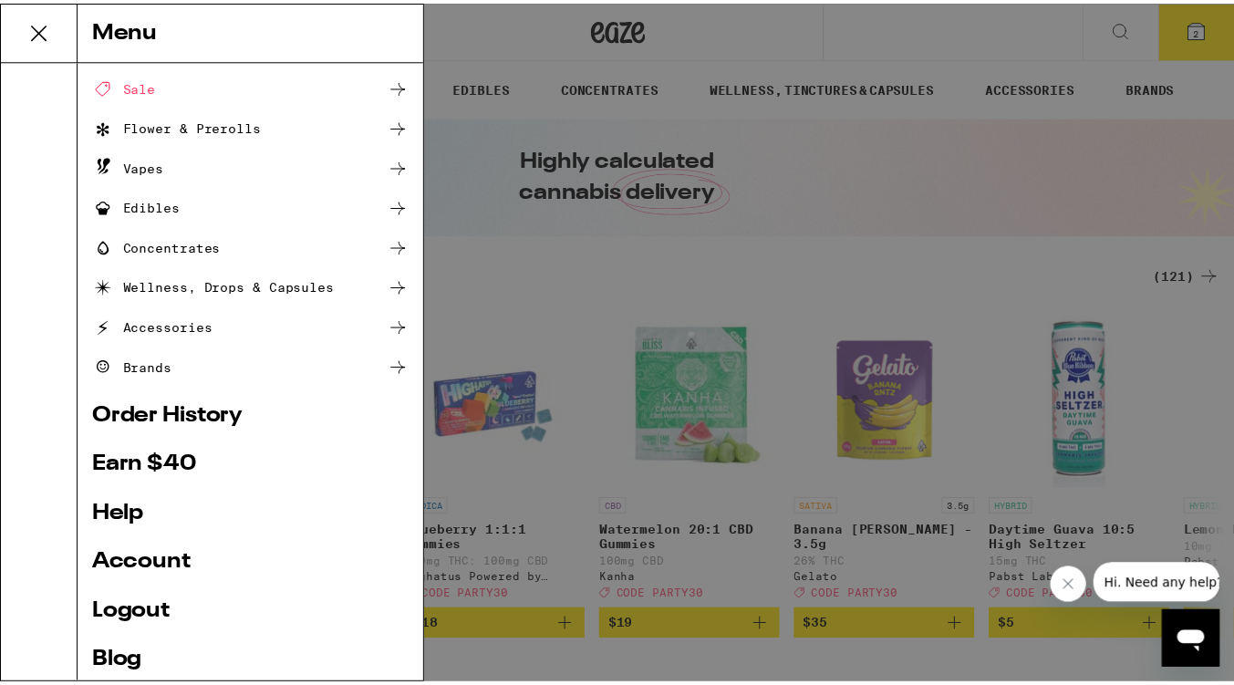
scroll to position [153, 0]
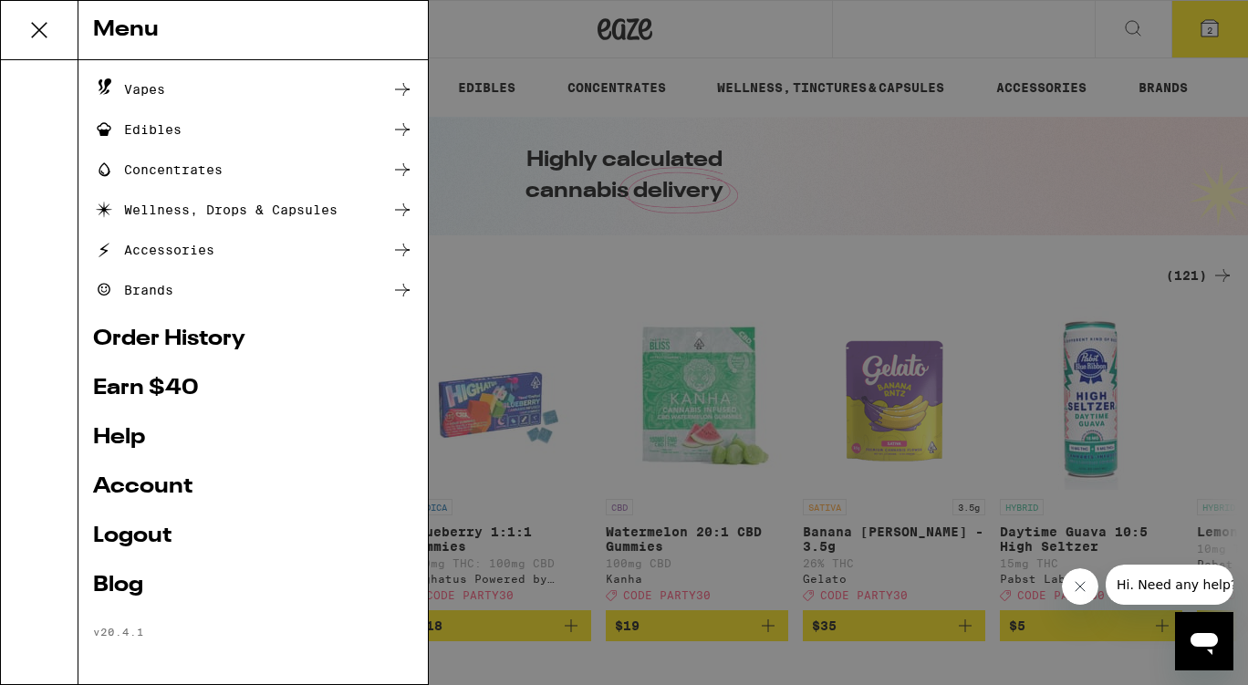
click at [148, 489] on link "Account" at bounding box center [253, 487] width 320 height 22
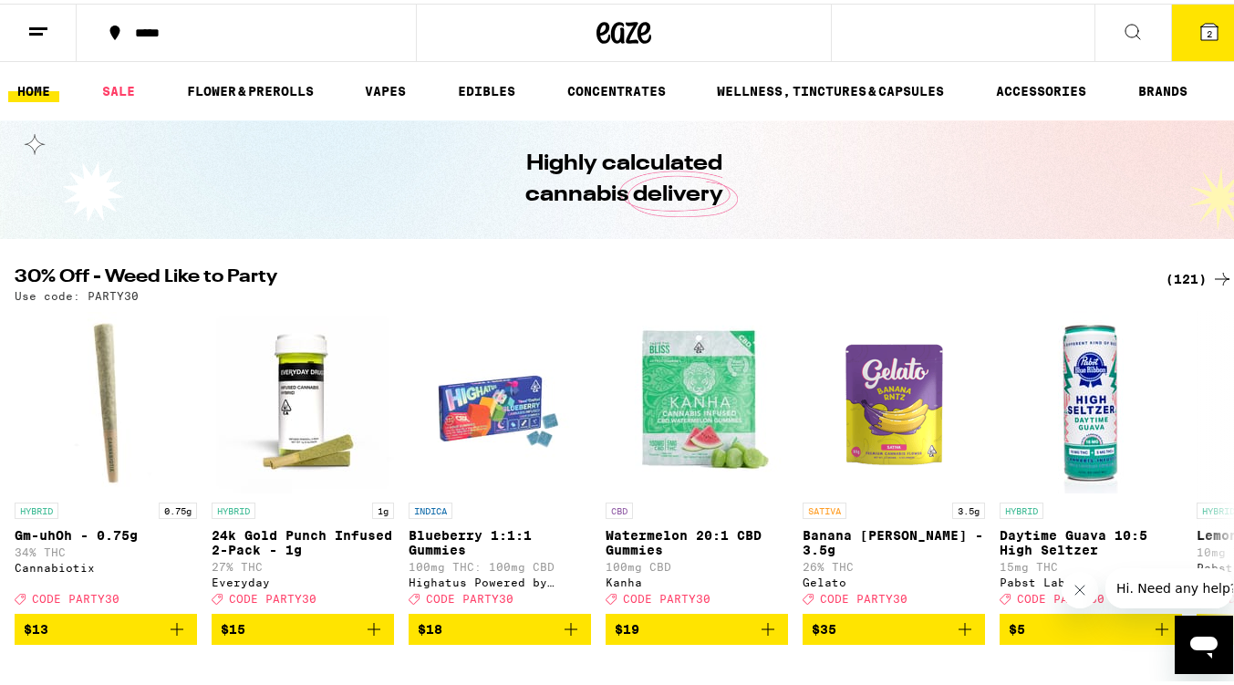
click at [1184, 30] on button "2" at bounding box center [1209, 29] width 77 height 57
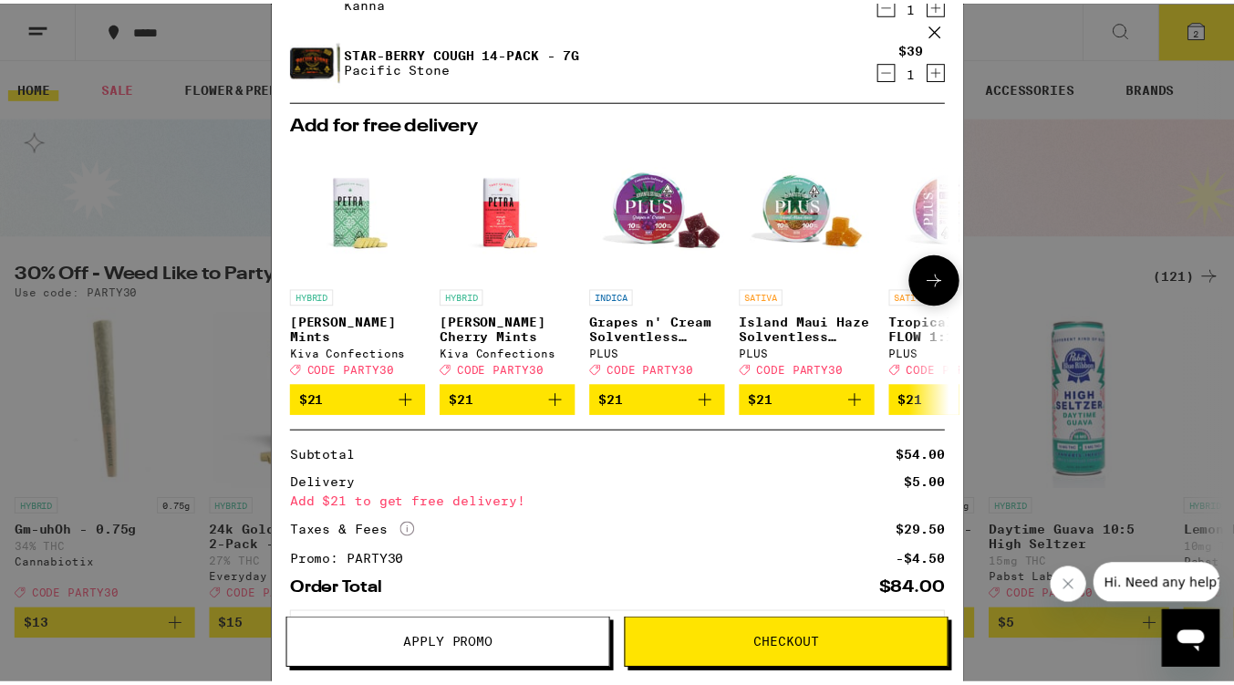
scroll to position [183, 0]
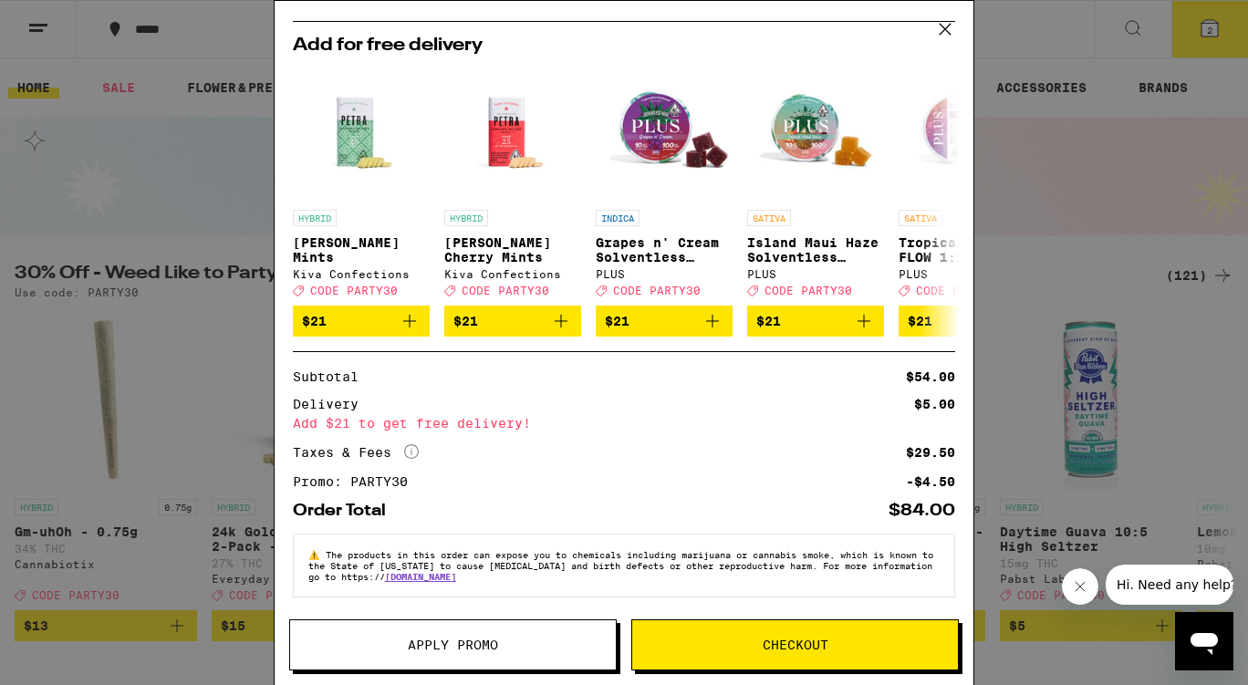
click at [157, 157] on div "Your Cart Pink Guava Gummies Kanha $15 1 Star-[PERSON_NAME] Cough 14-Pack - 7g …" at bounding box center [624, 342] width 1248 height 685
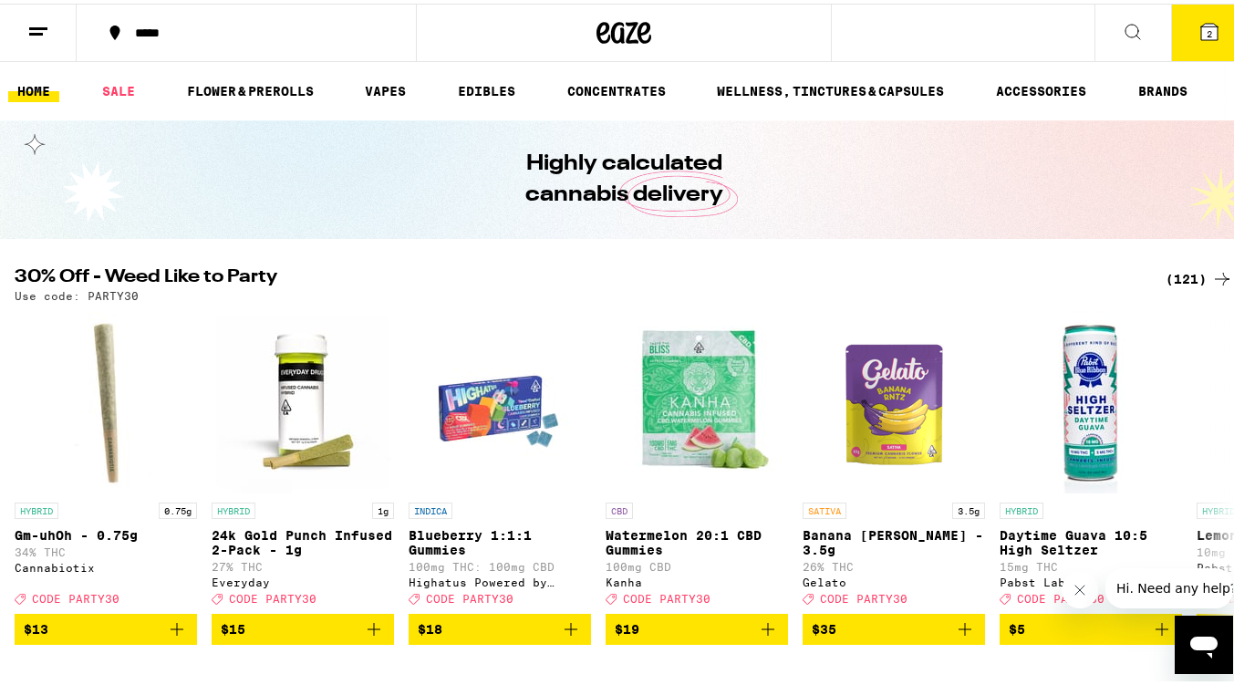
scroll to position [91, 0]
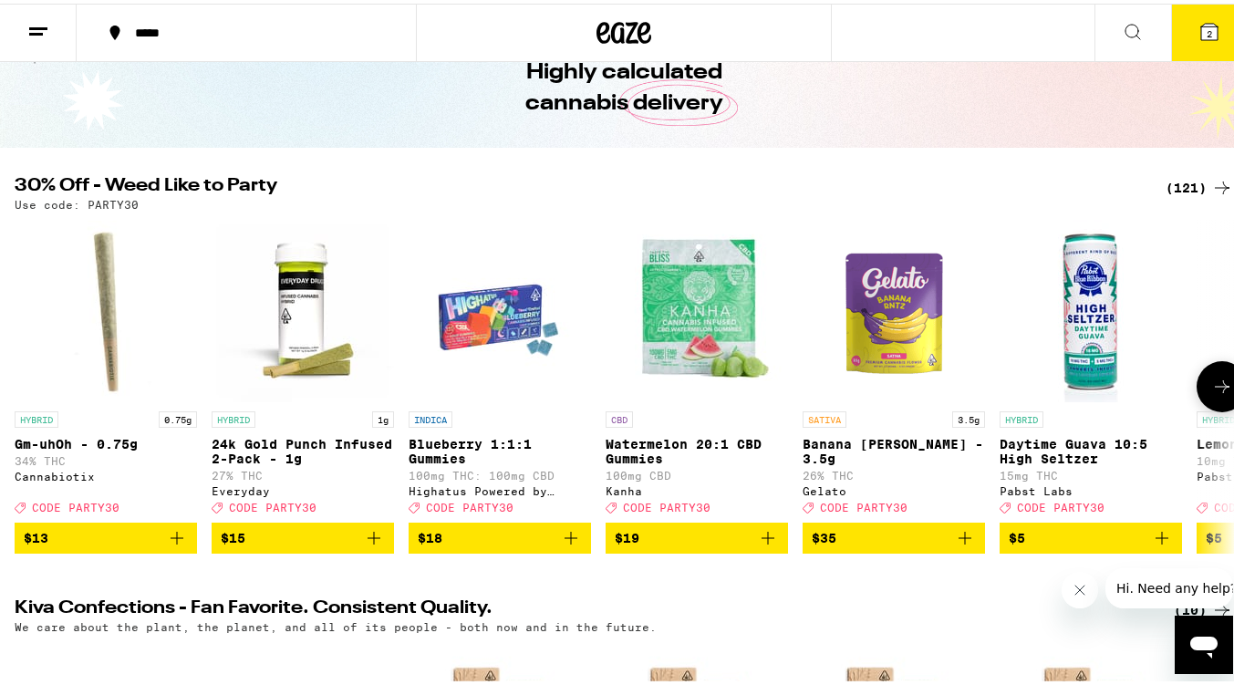
click at [1213, 378] on button at bounding box center [1222, 383] width 51 height 51
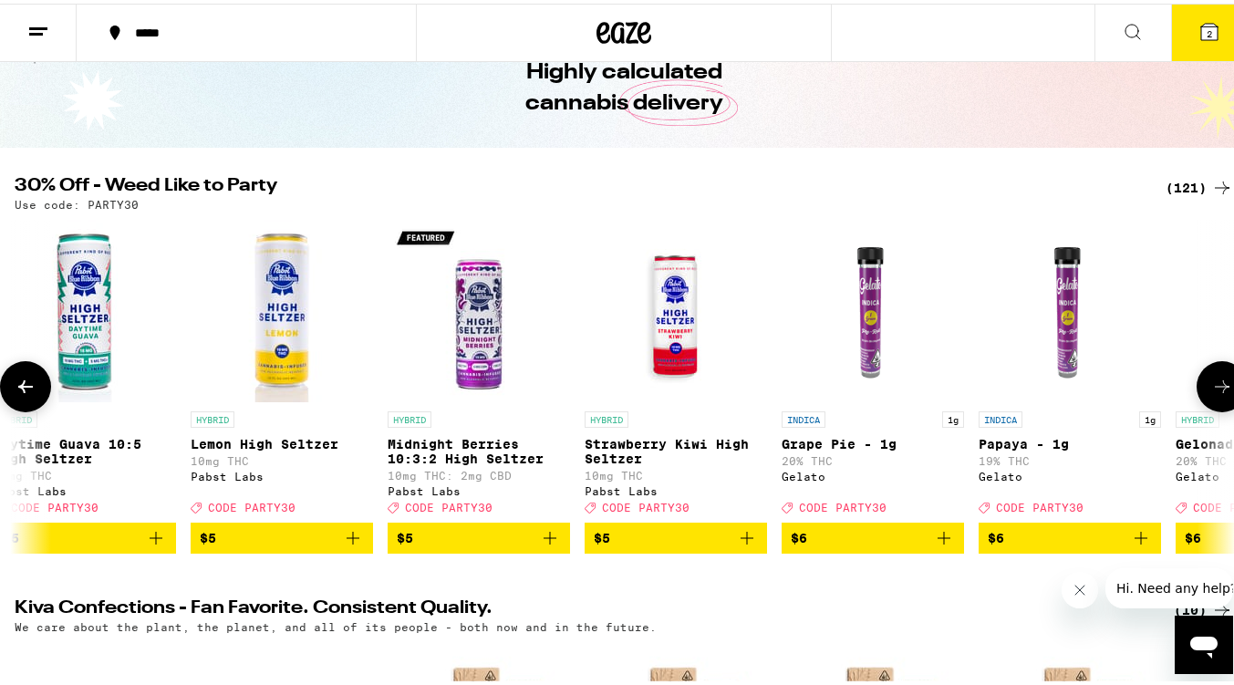
click at [1213, 378] on button at bounding box center [1222, 383] width 51 height 51
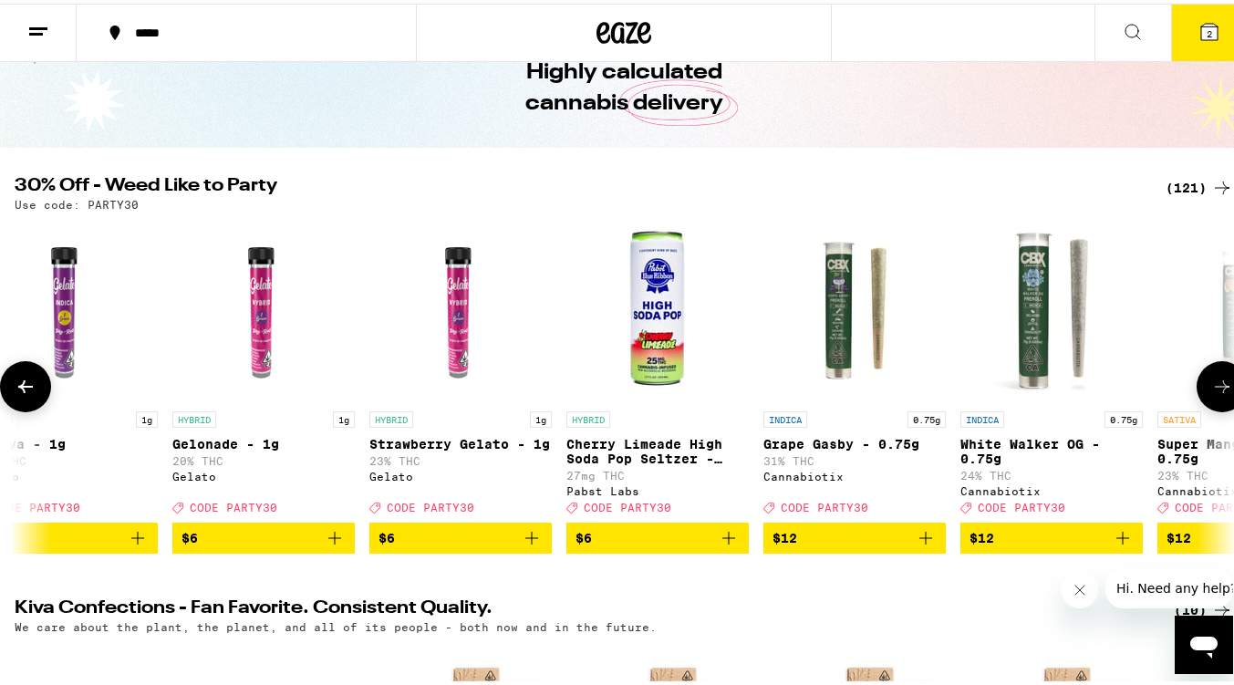
scroll to position [0, 2012]
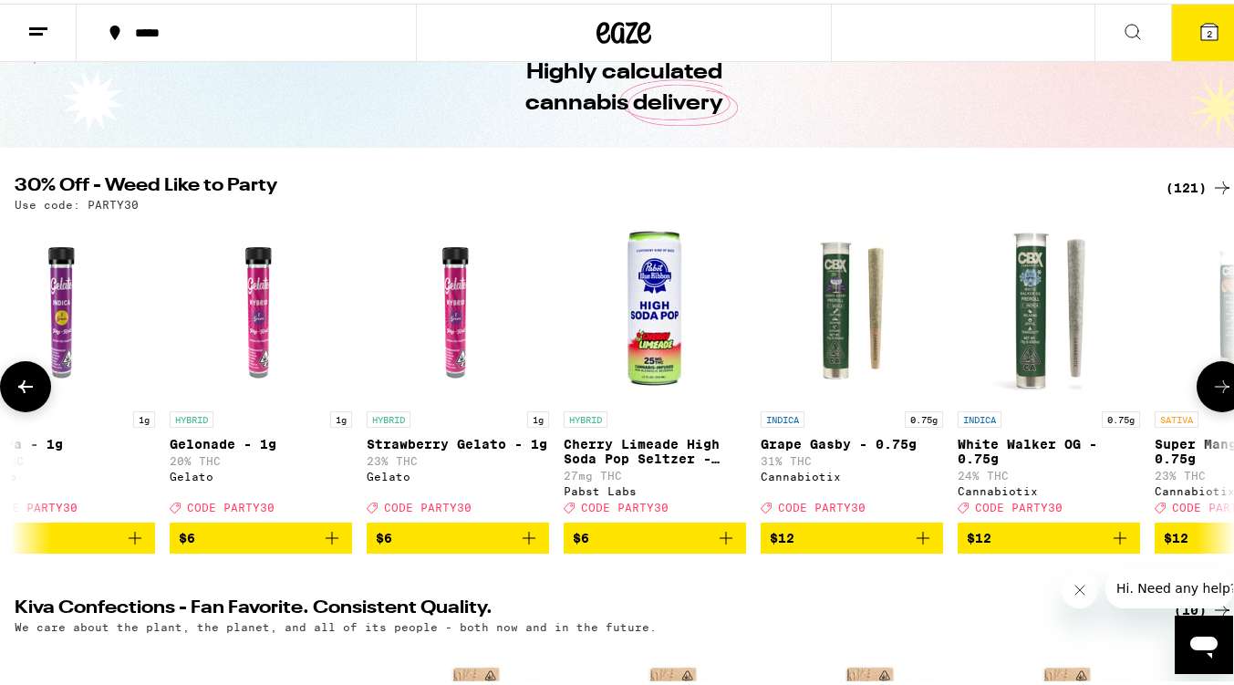
click at [1213, 378] on button at bounding box center [1222, 383] width 51 height 51
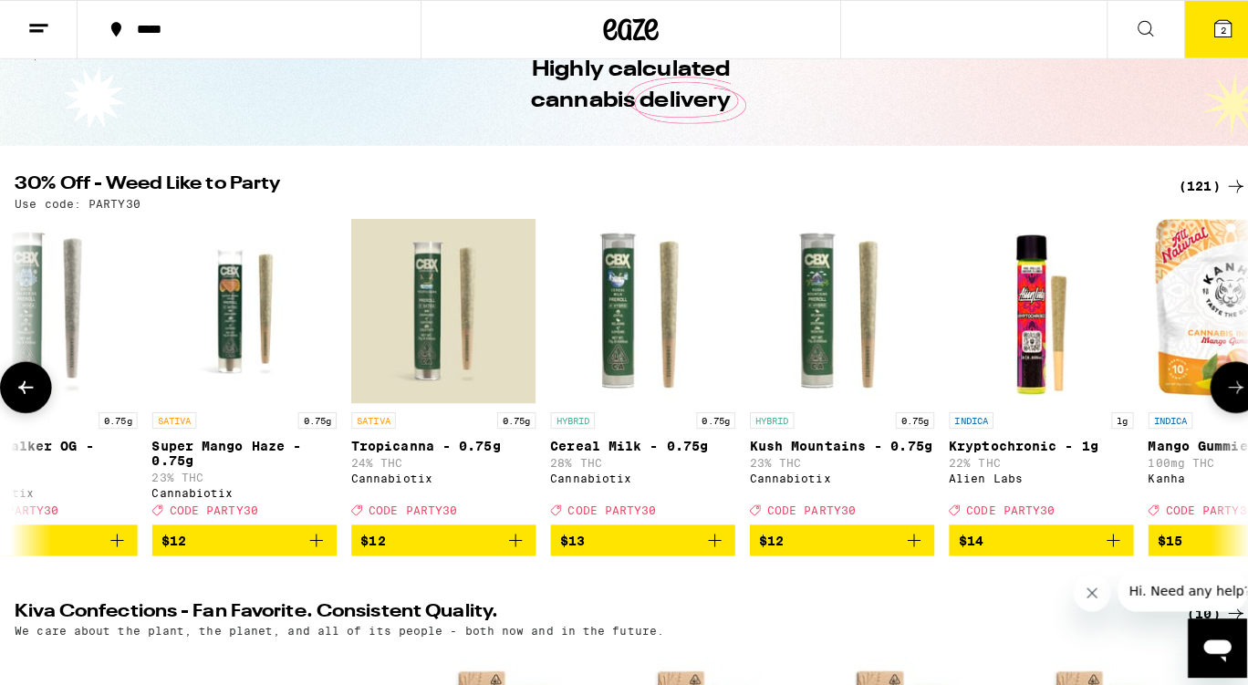
scroll to position [0, 3018]
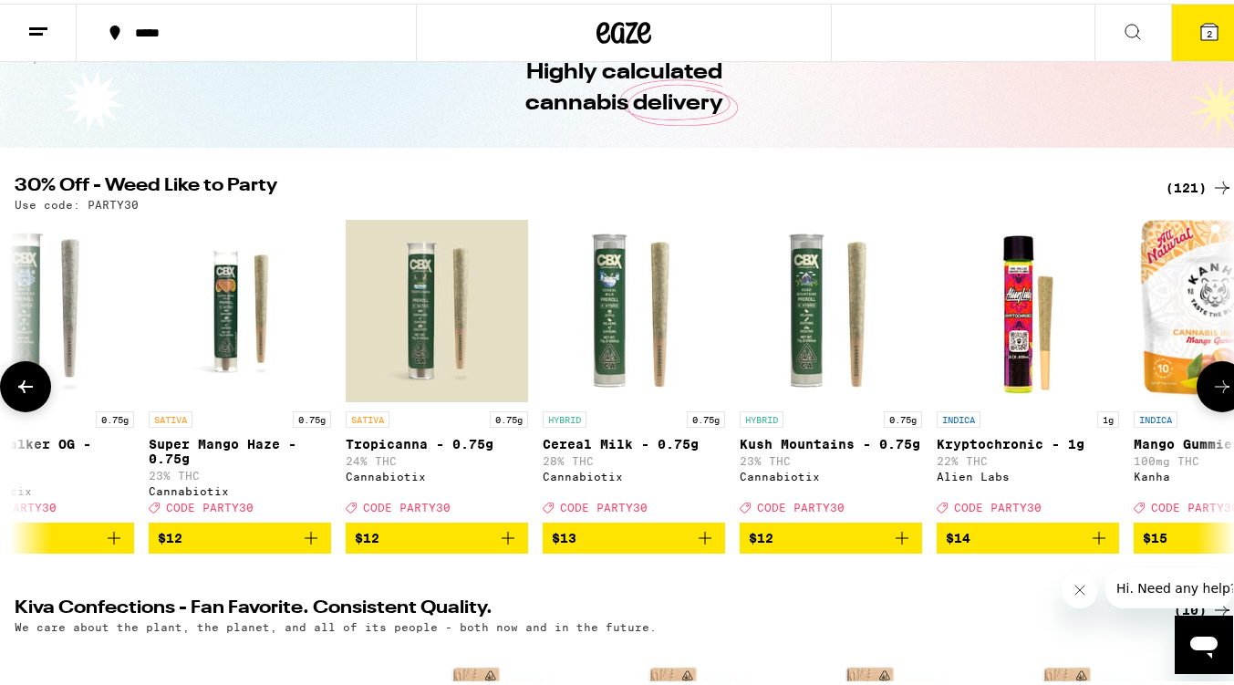
click at [513, 545] on icon "Add to bag" at bounding box center [508, 535] width 22 height 22
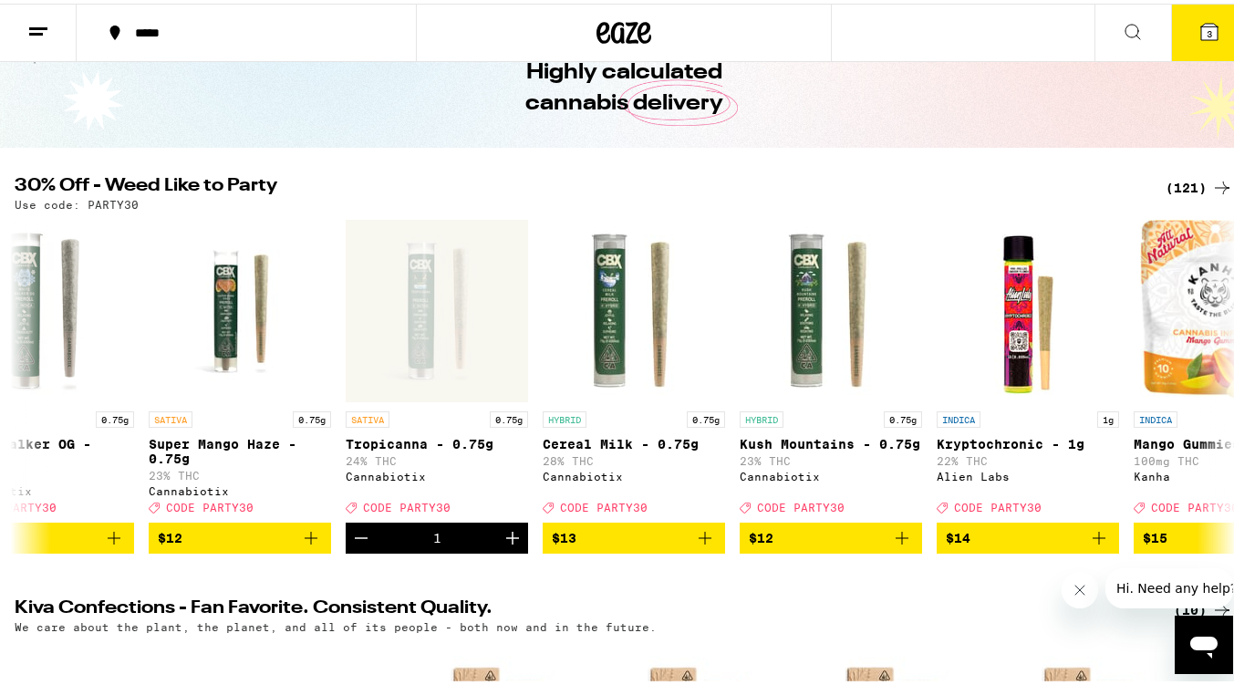
click at [1199, 38] on icon at bounding box center [1210, 28] width 22 height 22
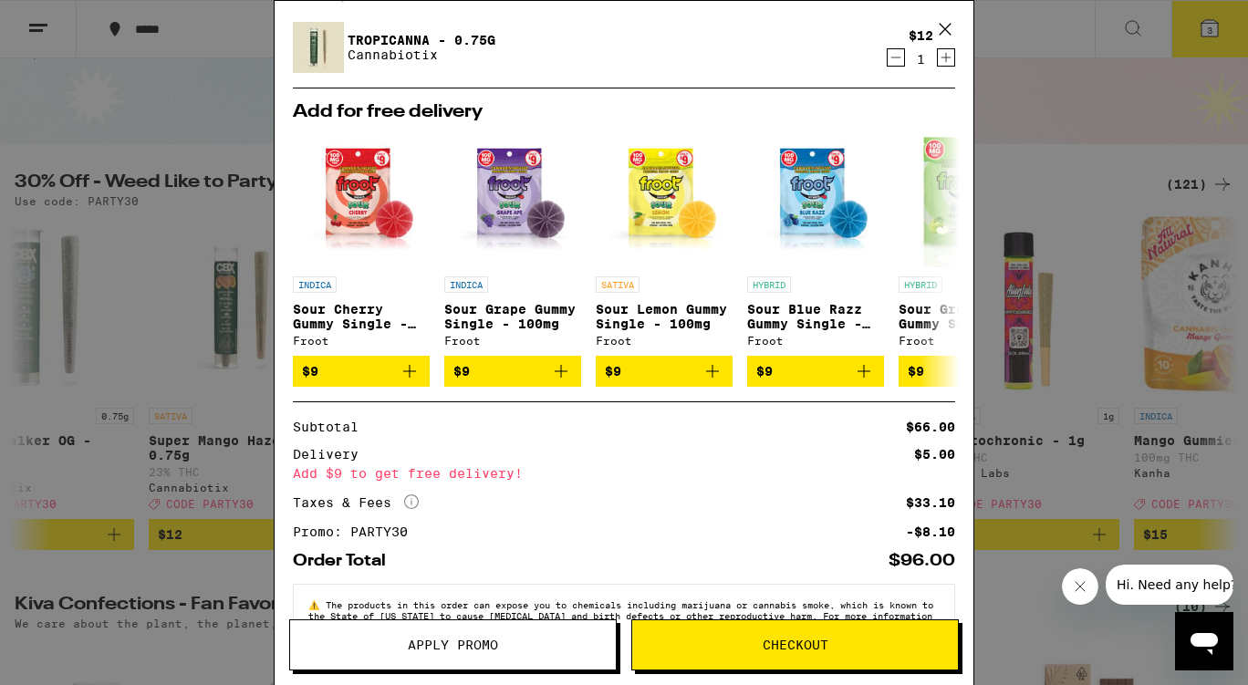
scroll to position [231, 0]
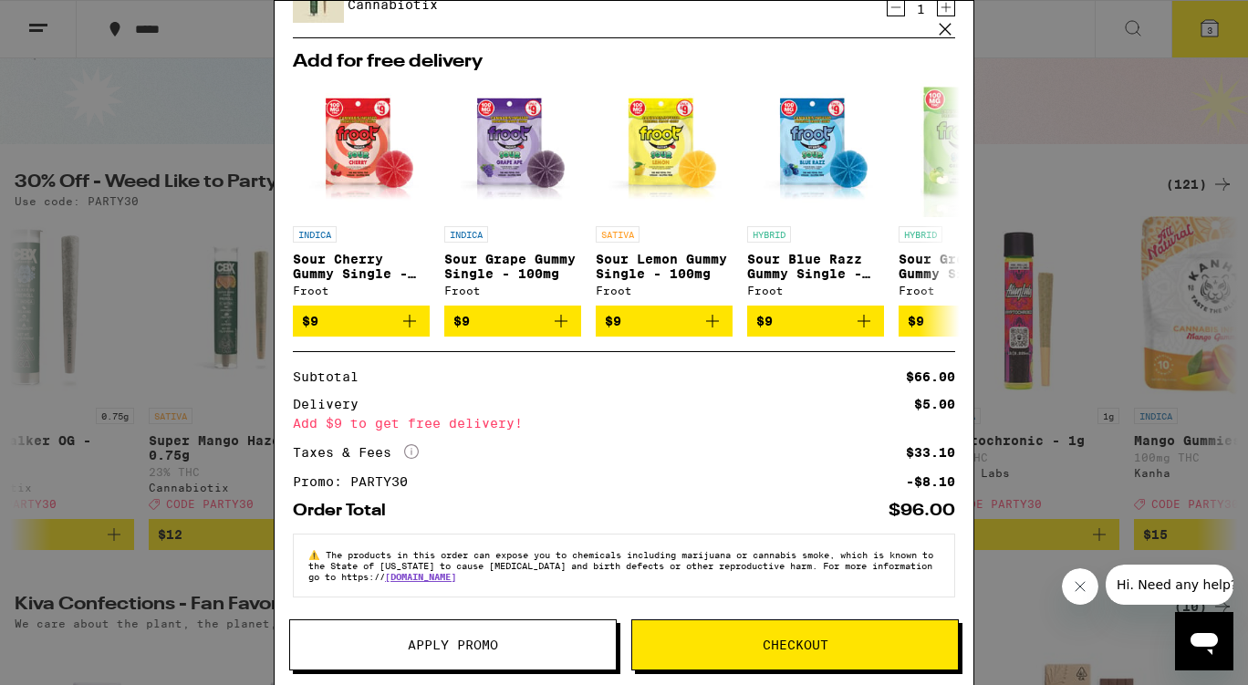
click at [797, 649] on span "Checkout" at bounding box center [796, 644] width 66 height 13
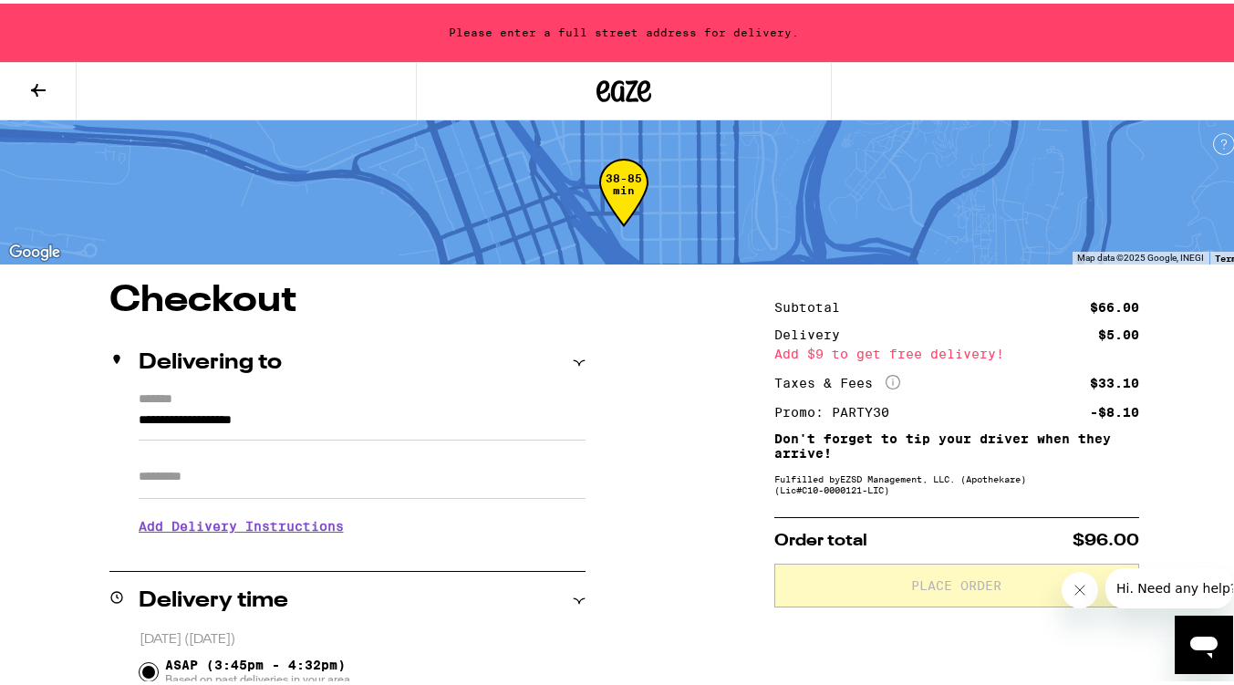
click at [195, 406] on input "**********" at bounding box center [362, 421] width 447 height 31
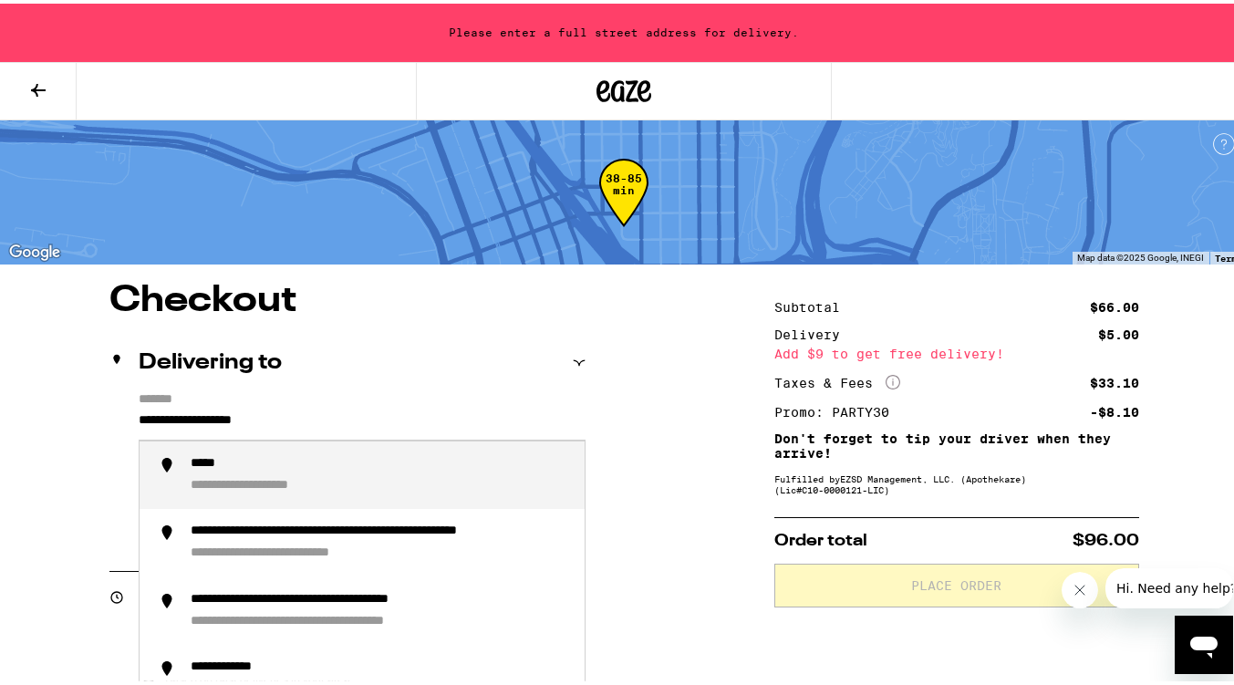
drag, startPoint x: 307, startPoint y: 410, endPoint x: 0, endPoint y: 296, distance: 327.9
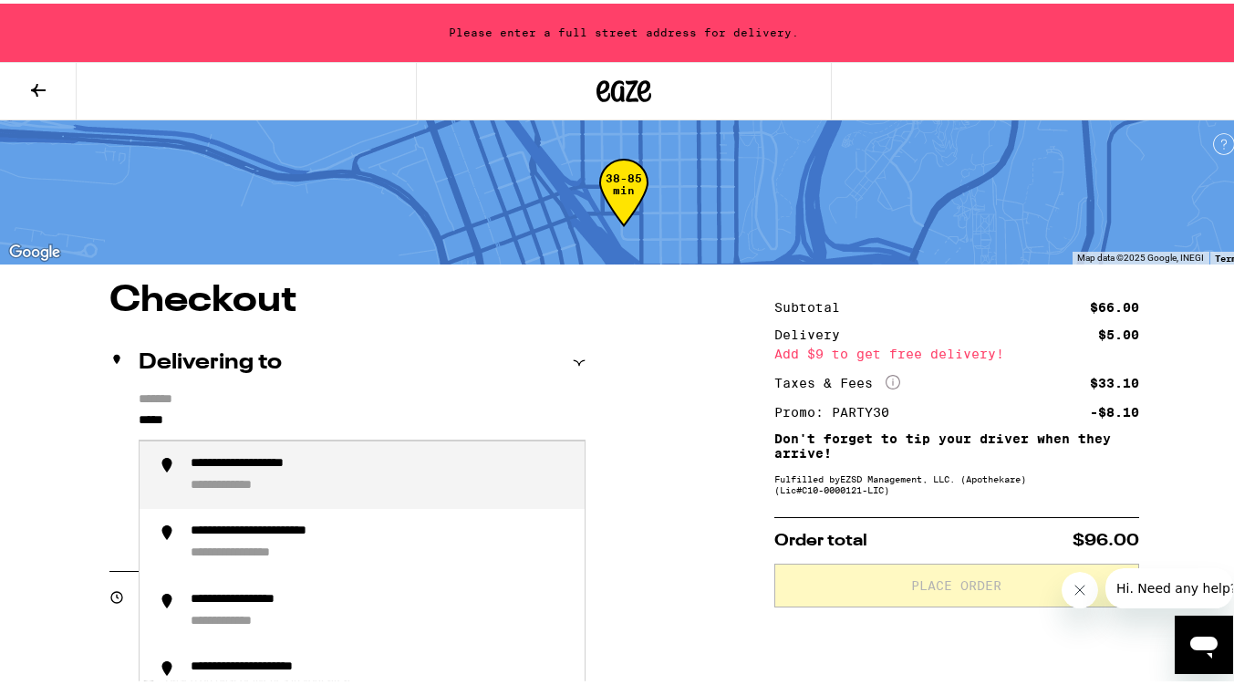
click at [286, 501] on li "**********" at bounding box center [362, 472] width 445 height 68
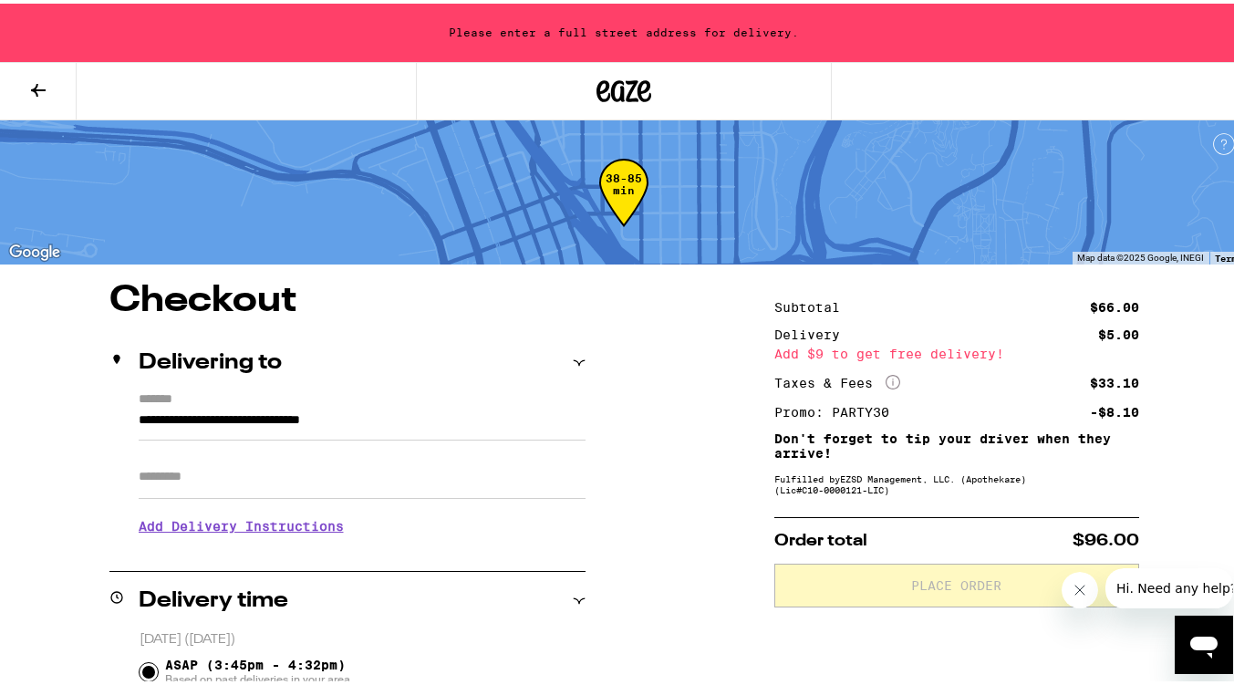
type input "**********"
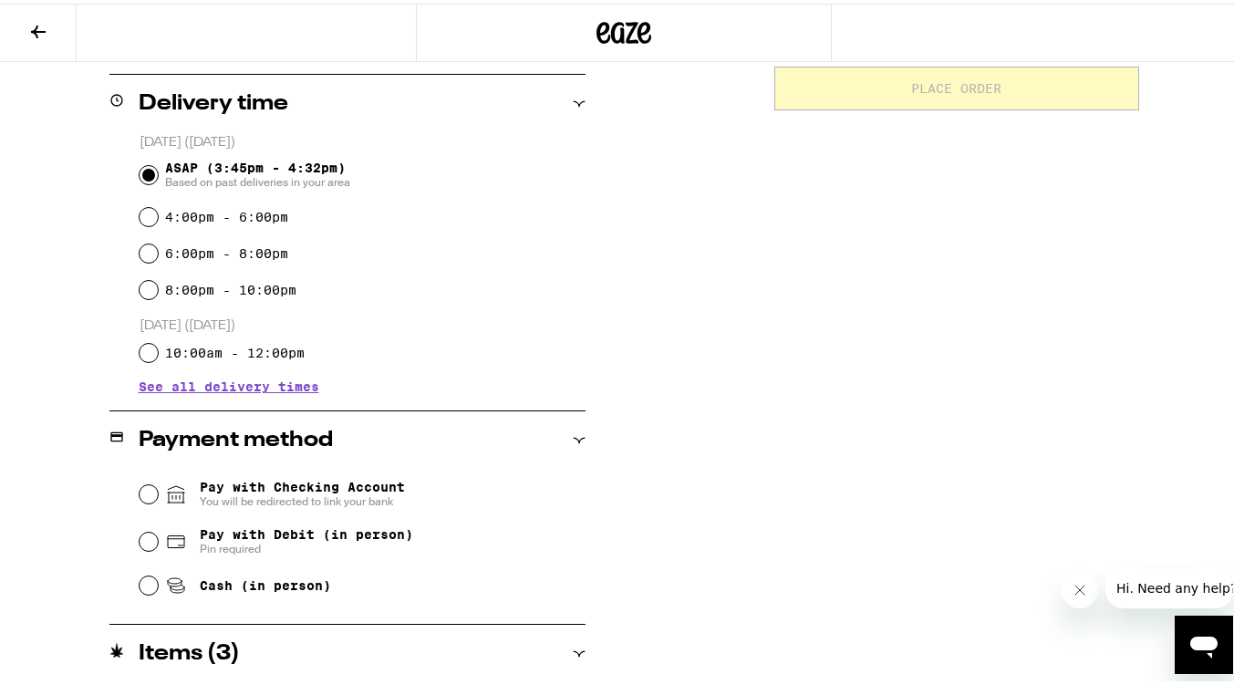
scroll to position [456, 0]
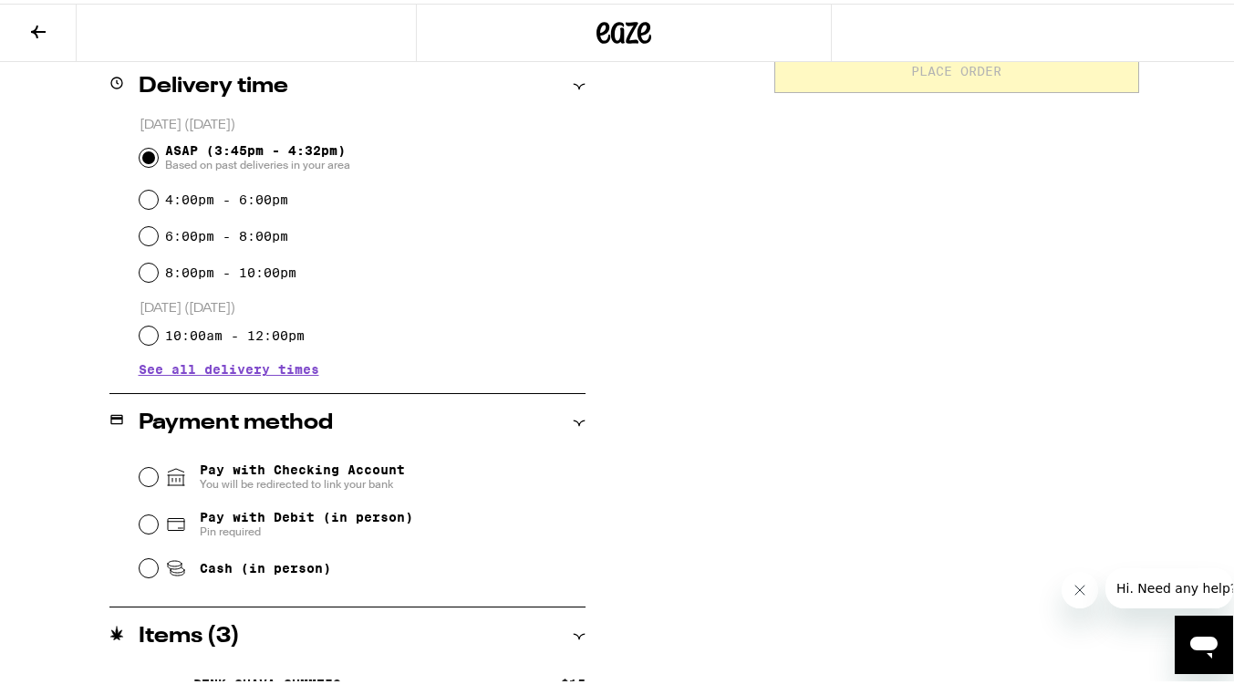
click at [281, 557] on span "Cash (in person)" at bounding box center [248, 565] width 166 height 22
click at [158, 557] on input "Cash (in person)" at bounding box center [149, 564] width 18 height 18
radio input "true"
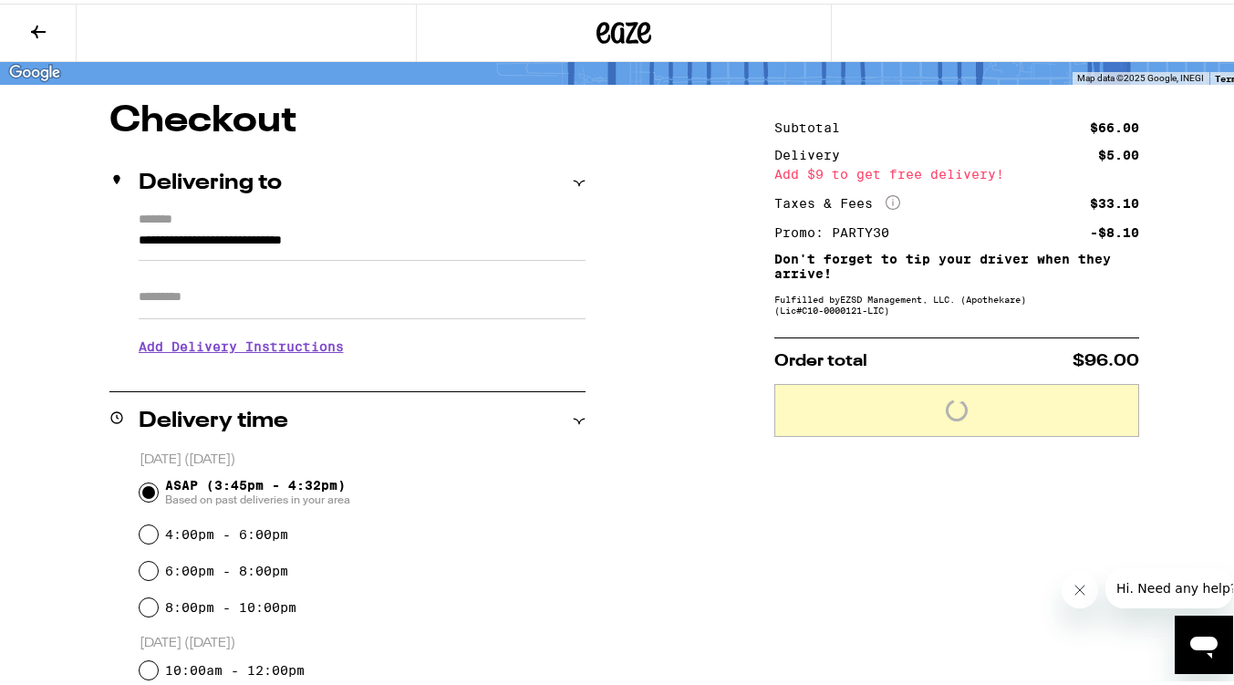
scroll to position [0, 0]
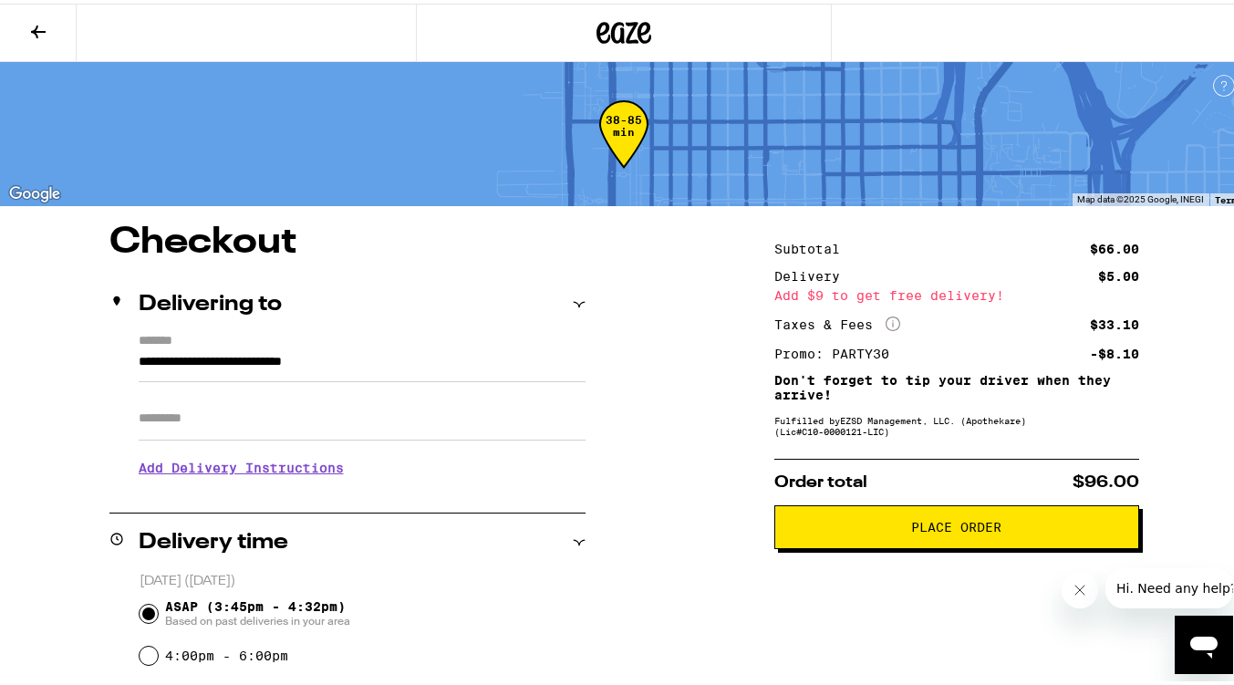
click at [253, 475] on h3 "Add Delivery Instructions" at bounding box center [362, 464] width 447 height 42
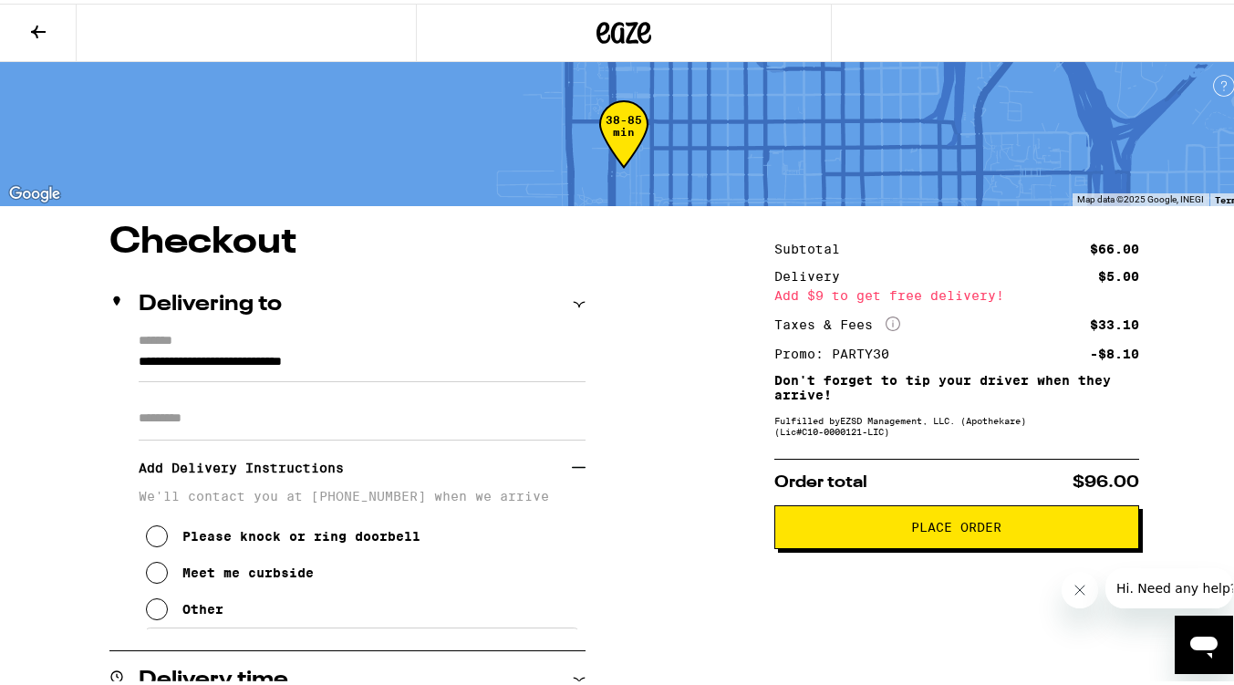
click at [163, 604] on button "Other" at bounding box center [185, 605] width 78 height 36
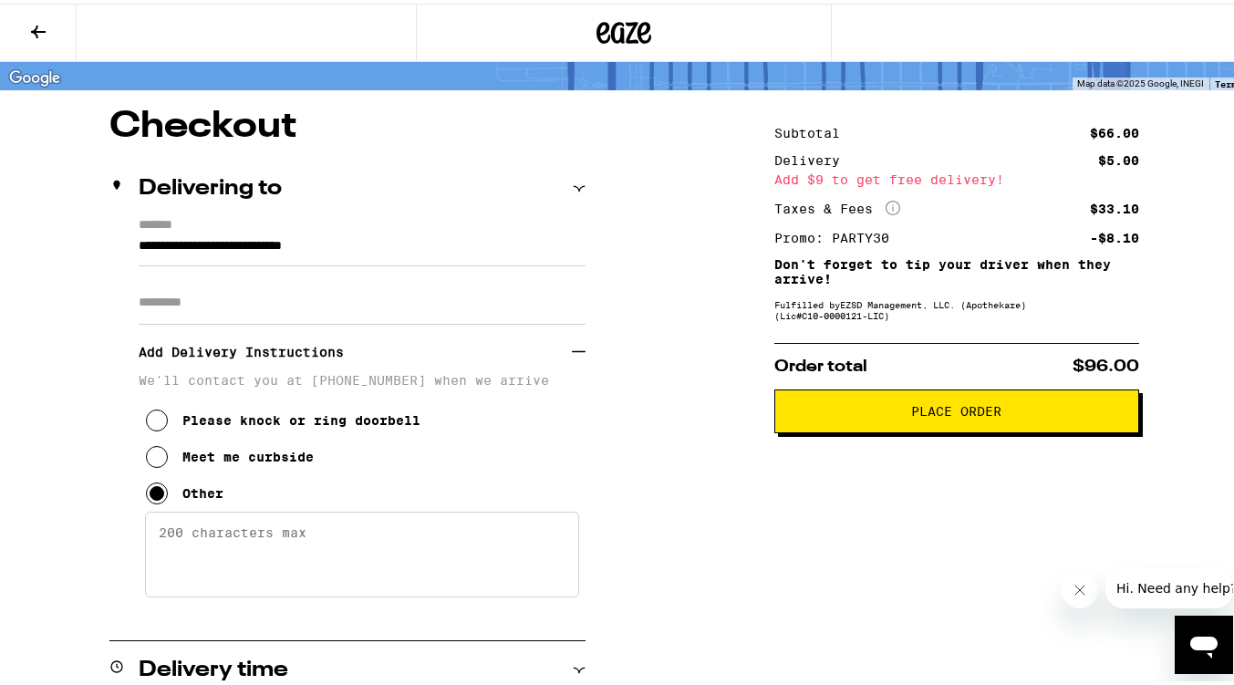
scroll to position [182, 0]
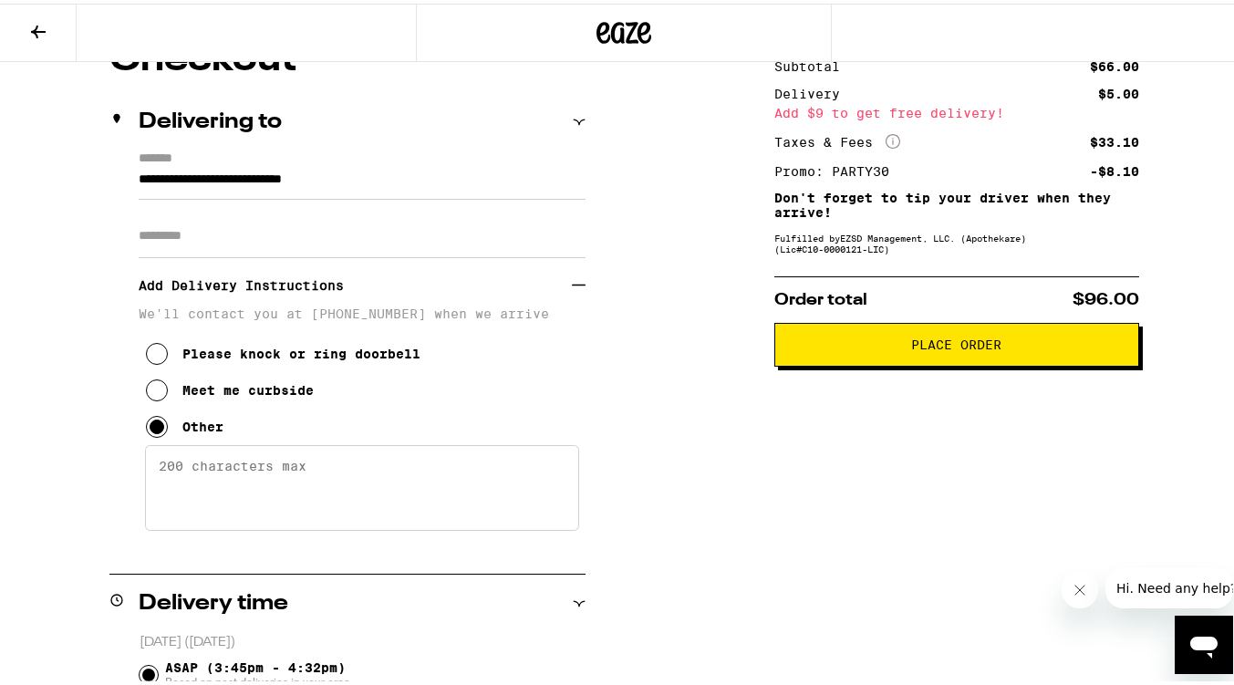
click at [204, 525] on textarea "Enter any other delivery instructions you want driver to know" at bounding box center [362, 484] width 434 height 86
type textarea "P"
type textarea "E"
type textarea "n"
type textarea "N"
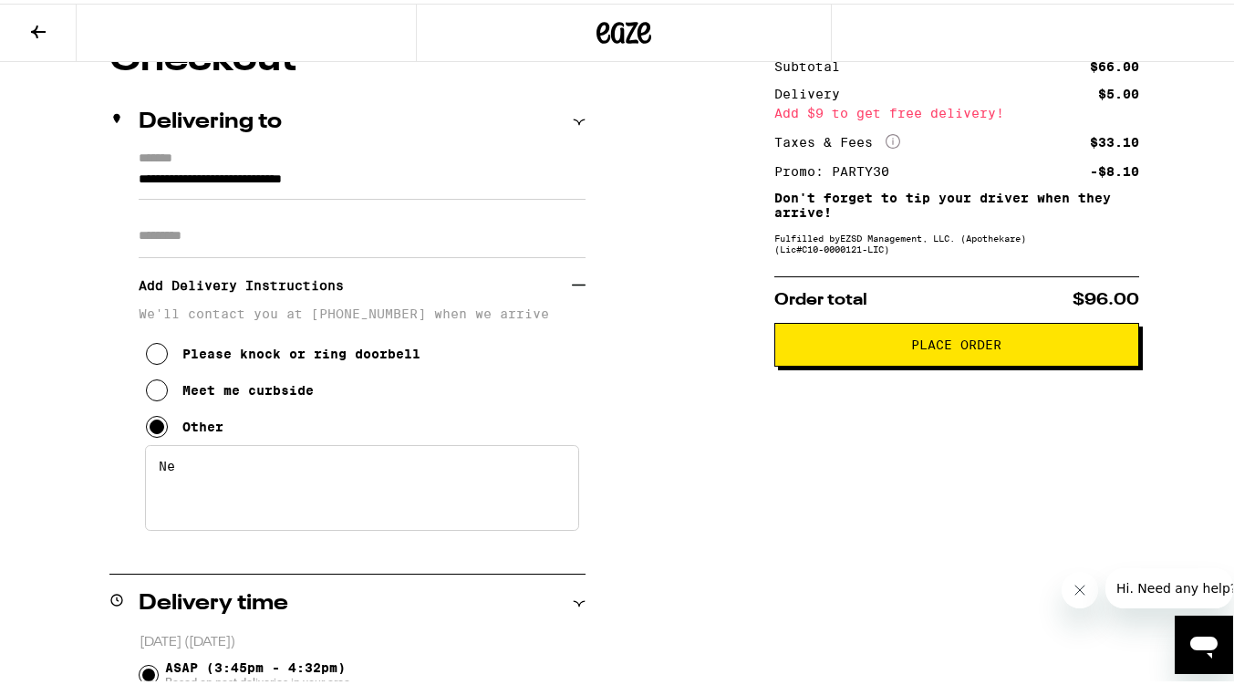
type textarea "N"
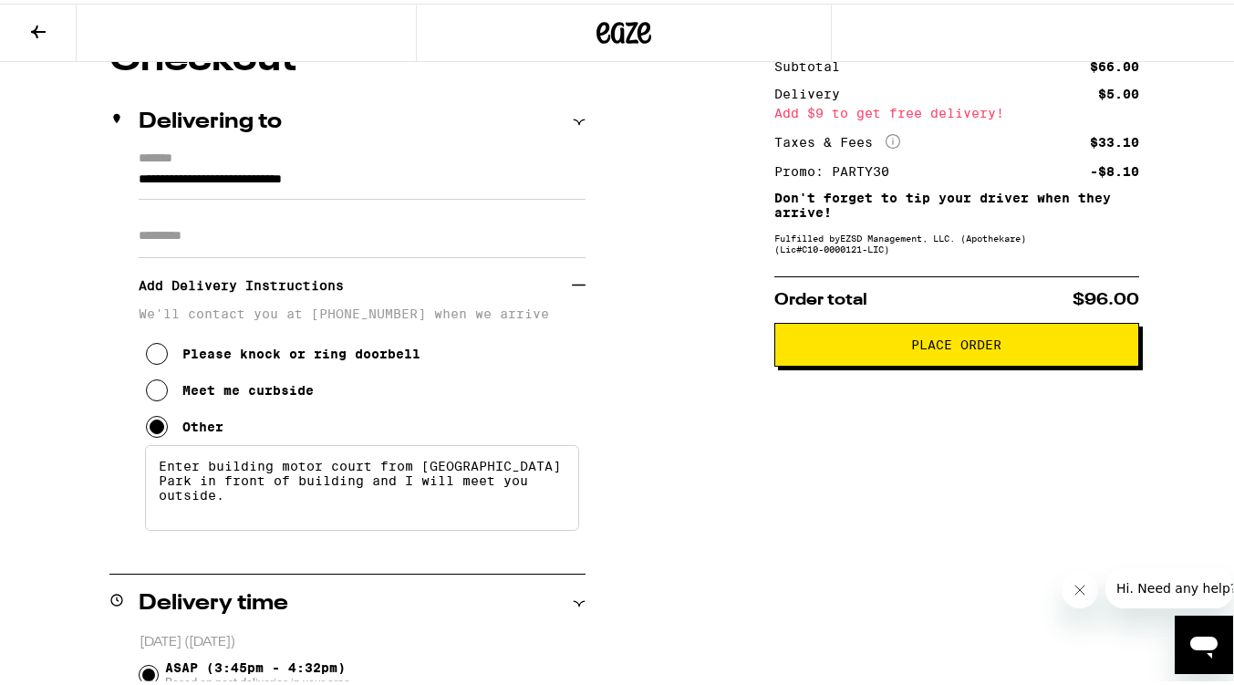
type textarea "Enter building motor court from [GEOGRAPHIC_DATA] Park in front of building and…"
click at [911, 338] on button "Place Order" at bounding box center [956, 341] width 365 height 44
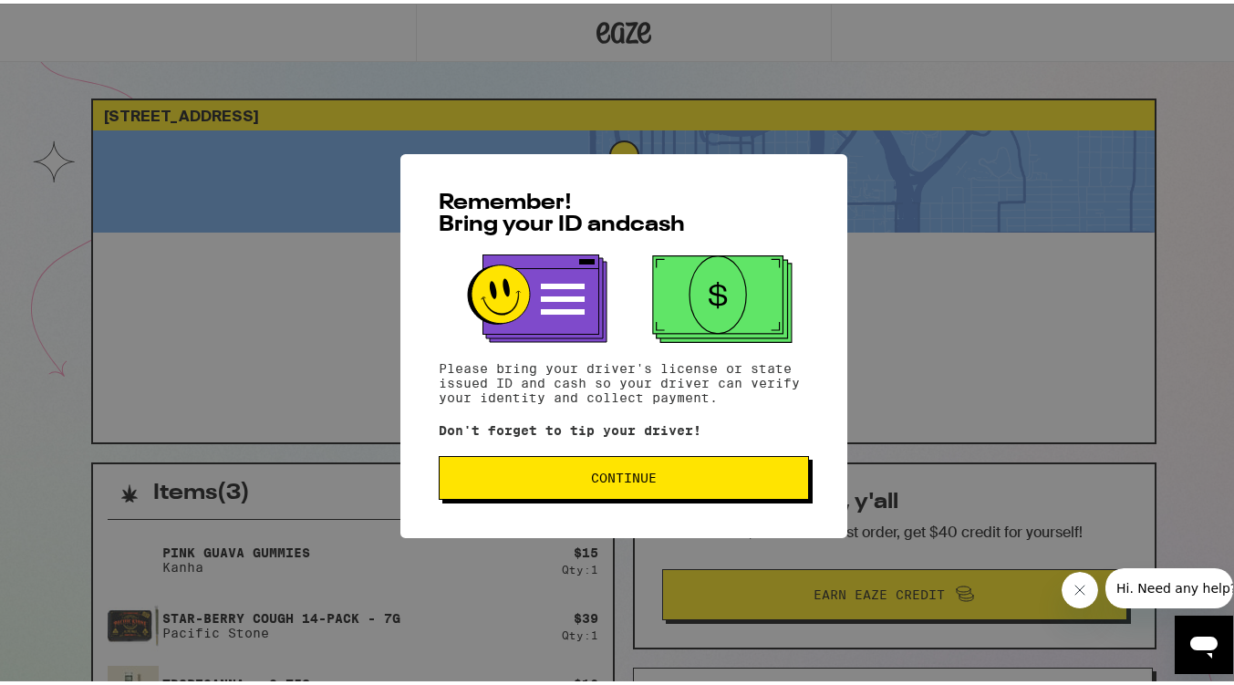
click at [691, 468] on button "Continue" at bounding box center [624, 474] width 370 height 44
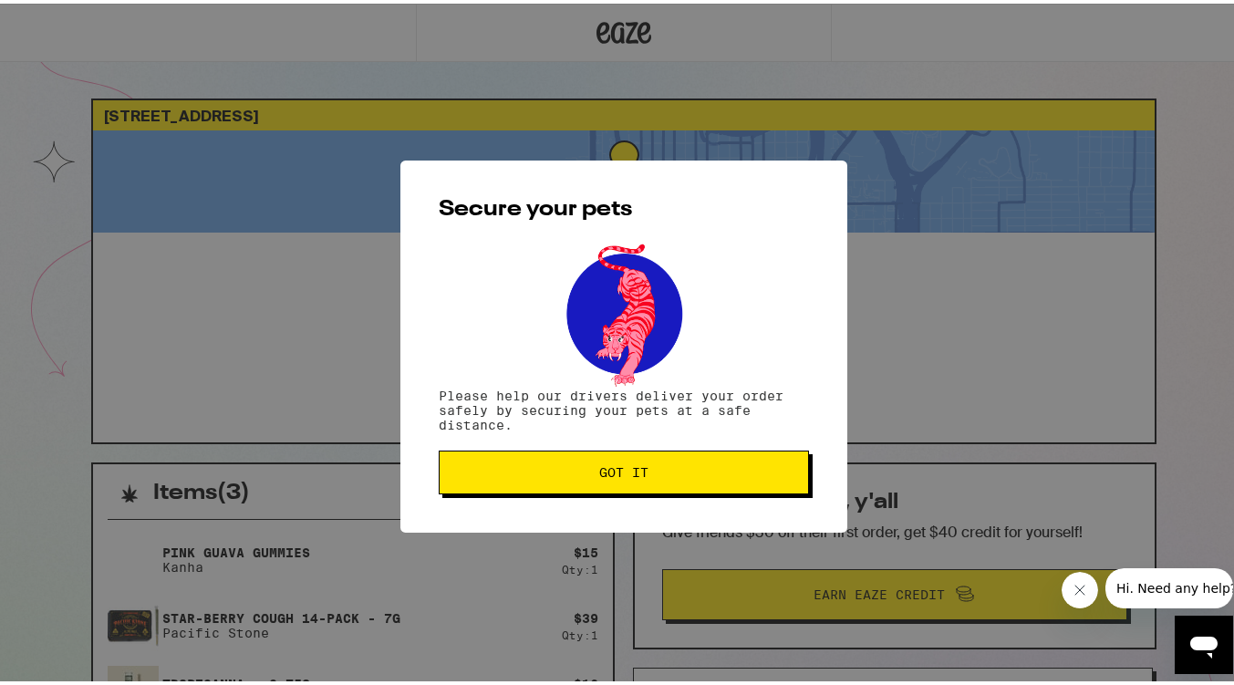
click at [670, 468] on span "Got it" at bounding box center [623, 468] width 339 height 13
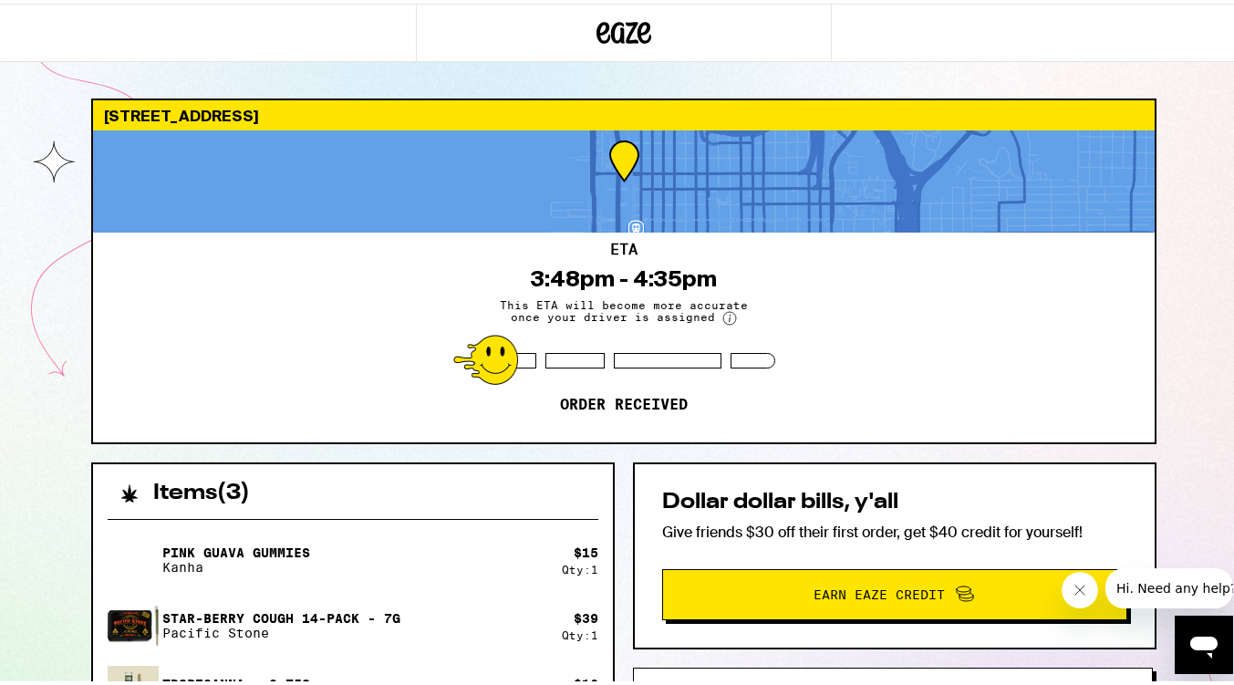
click at [328, 586] on div "Pink Guava Gummies Kanha $ 15 Qty: 1 Star-[PERSON_NAME] Cough 14-Pack - 7g Paci…" at bounding box center [353, 622] width 491 height 182
